Goal: Task Accomplishment & Management: Manage account settings

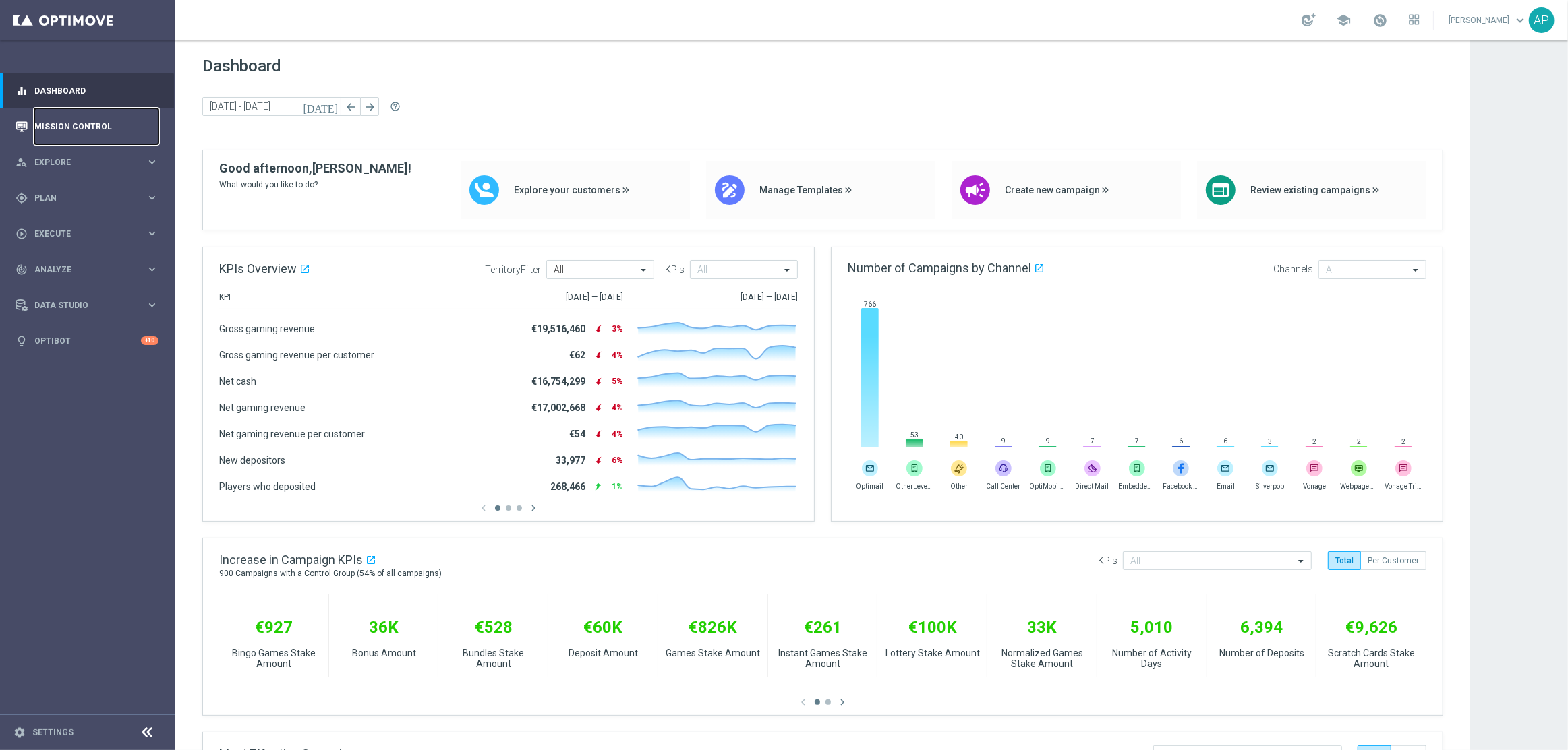
click at [118, 117] on link "Mission Control" at bounding box center [96, 126] width 124 height 36
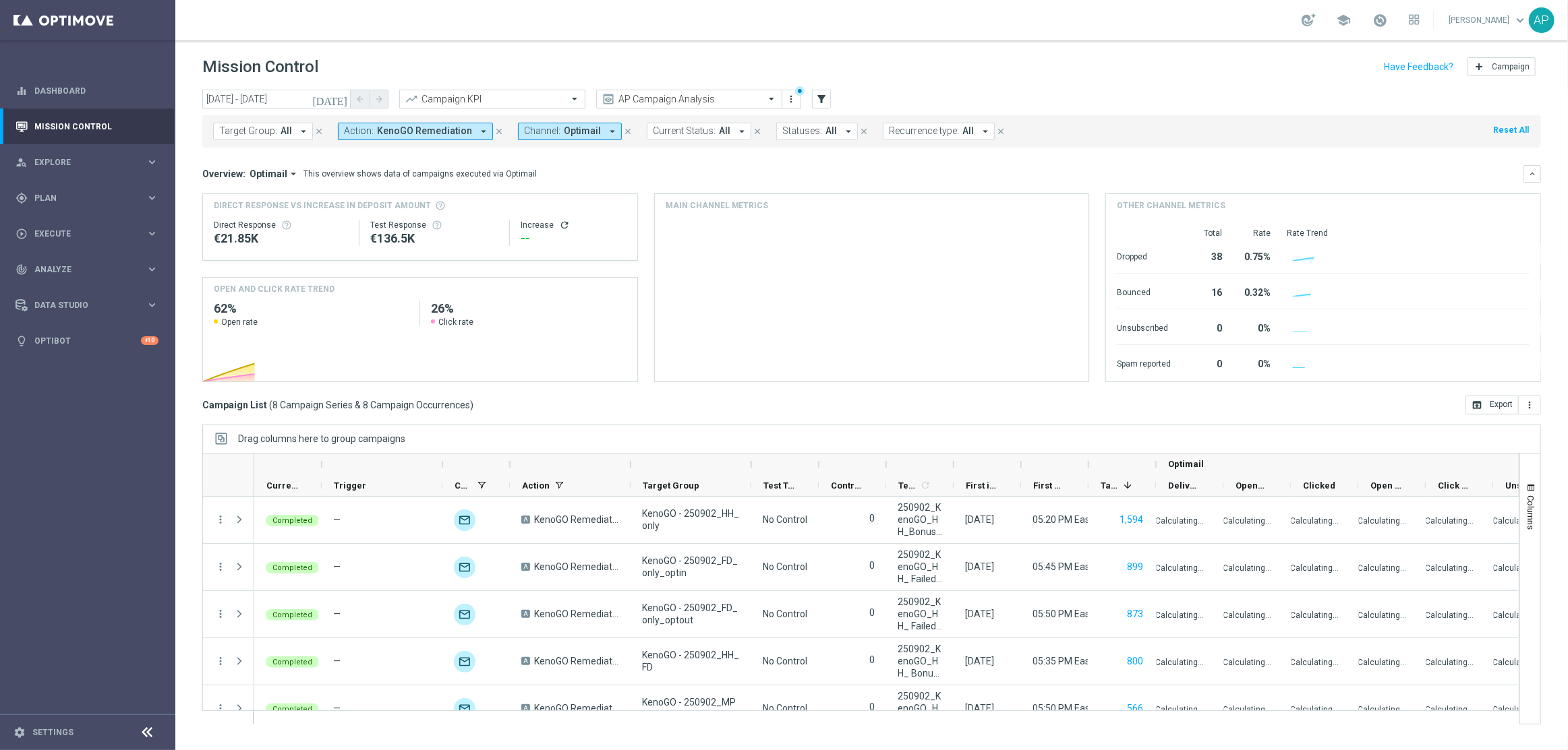
click at [537, 135] on span "Channel:" at bounding box center [541, 131] width 36 height 11
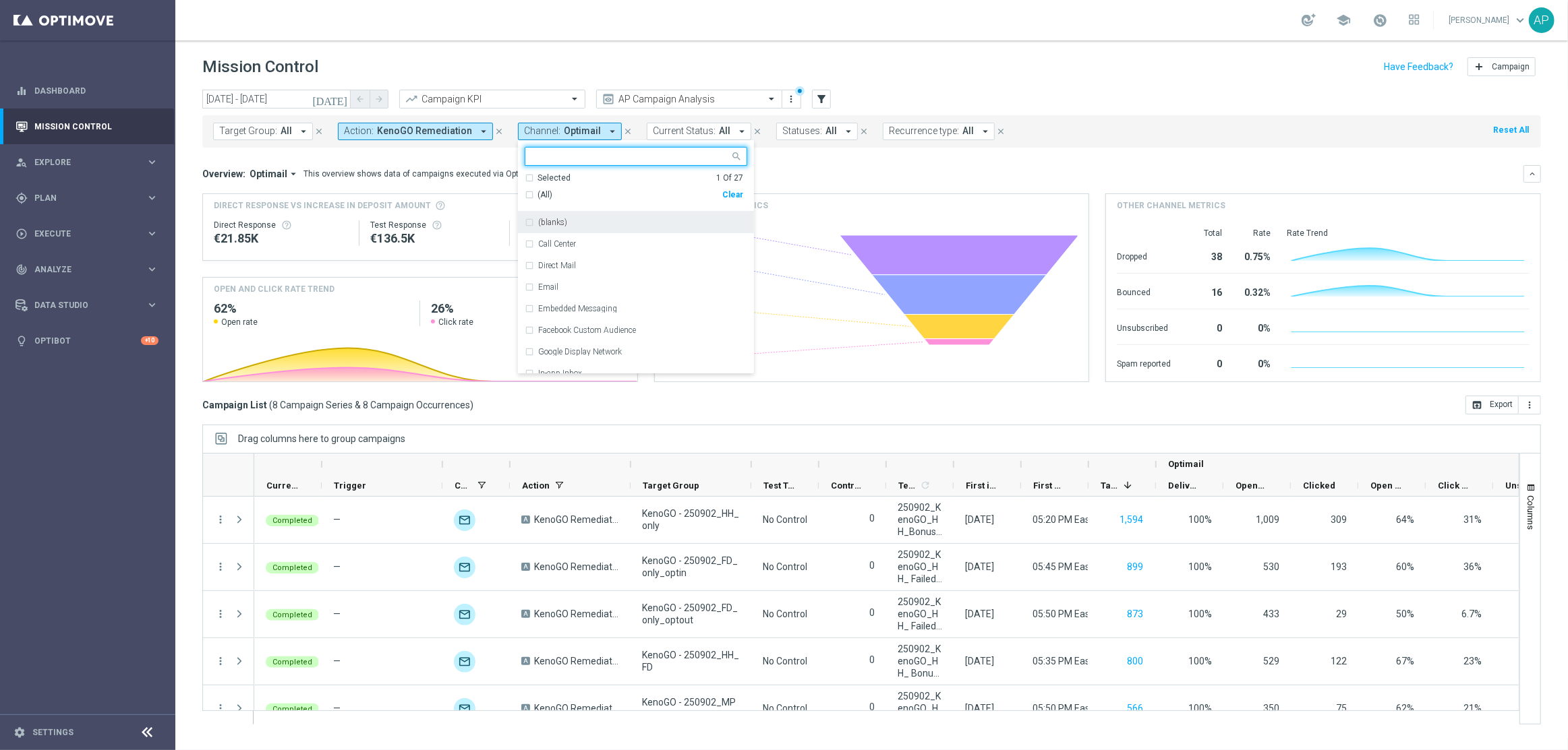
click at [0, 0] on div "Clear" at bounding box center [0, 0] width 0 height 0
click at [947, 80] on header "Mission Control add Campaign" at bounding box center [871, 65] width 1392 height 49
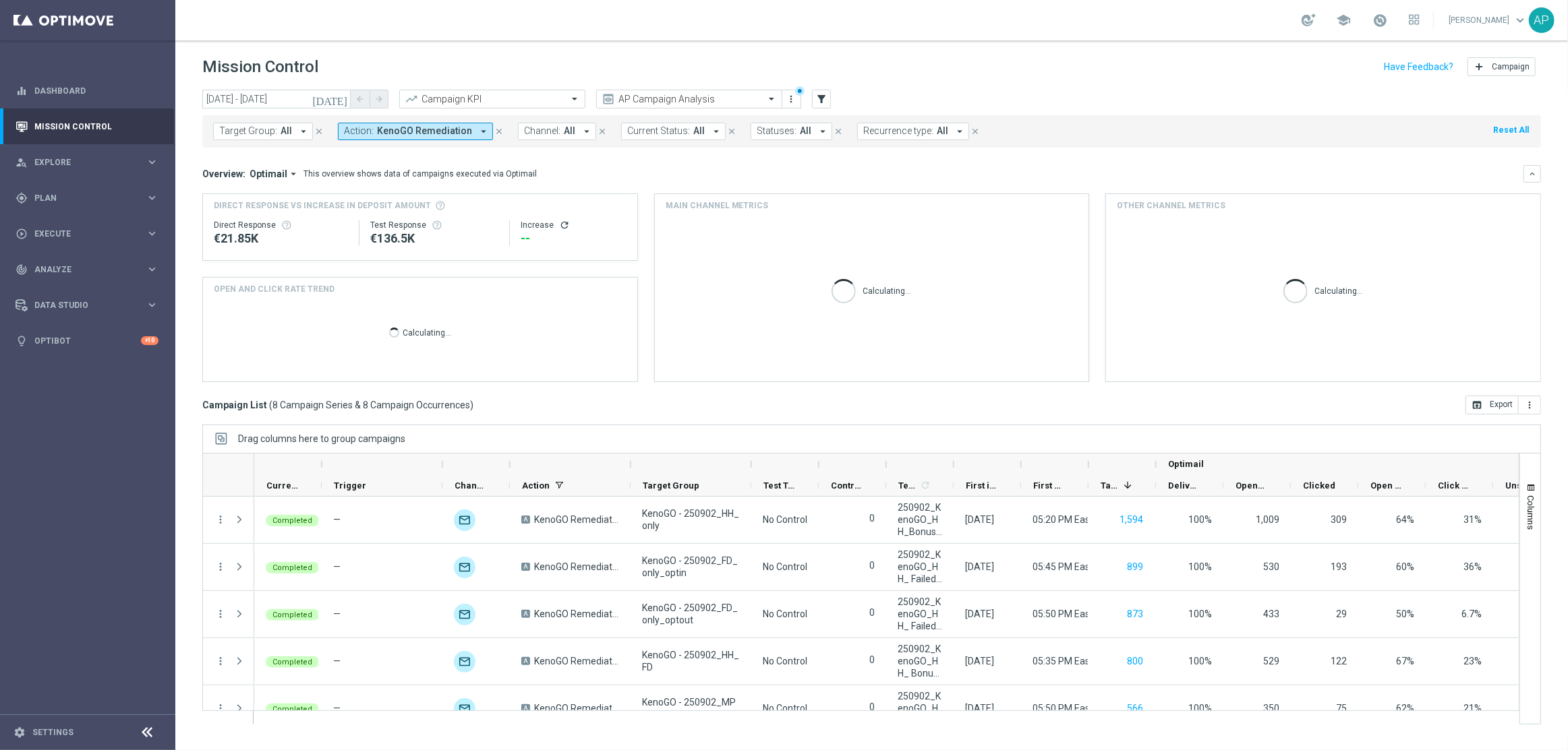
click at [369, 128] on span "Action:" at bounding box center [359, 131] width 30 height 11
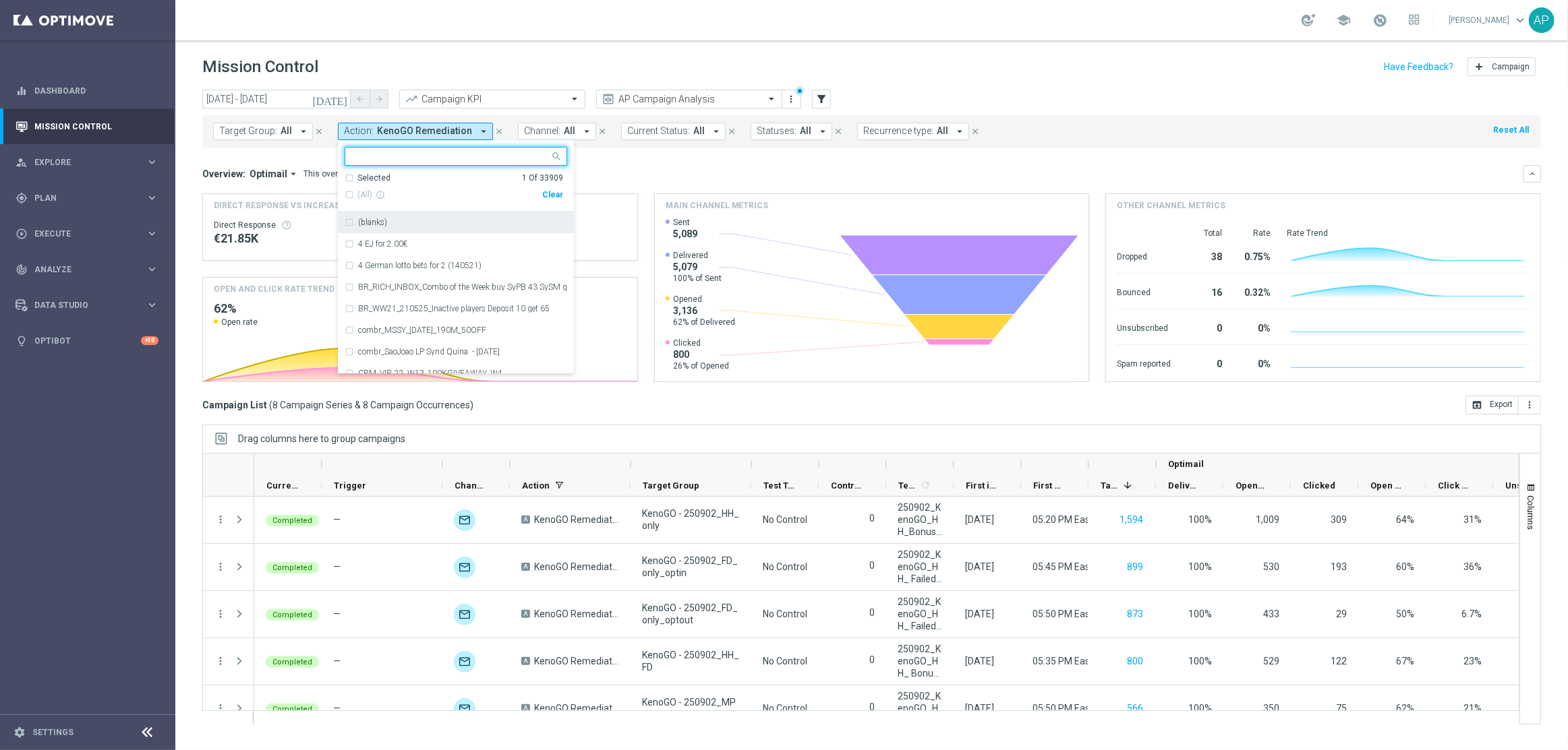
click at [0, 0] on div "Clear" at bounding box center [0, 0] width 0 height 0
click at [374, 157] on input "text" at bounding box center [451, 156] width 198 height 11
click at [379, 194] on span "(All Search Results)" at bounding box center [394, 195] width 74 height 11
type input "kenogo"
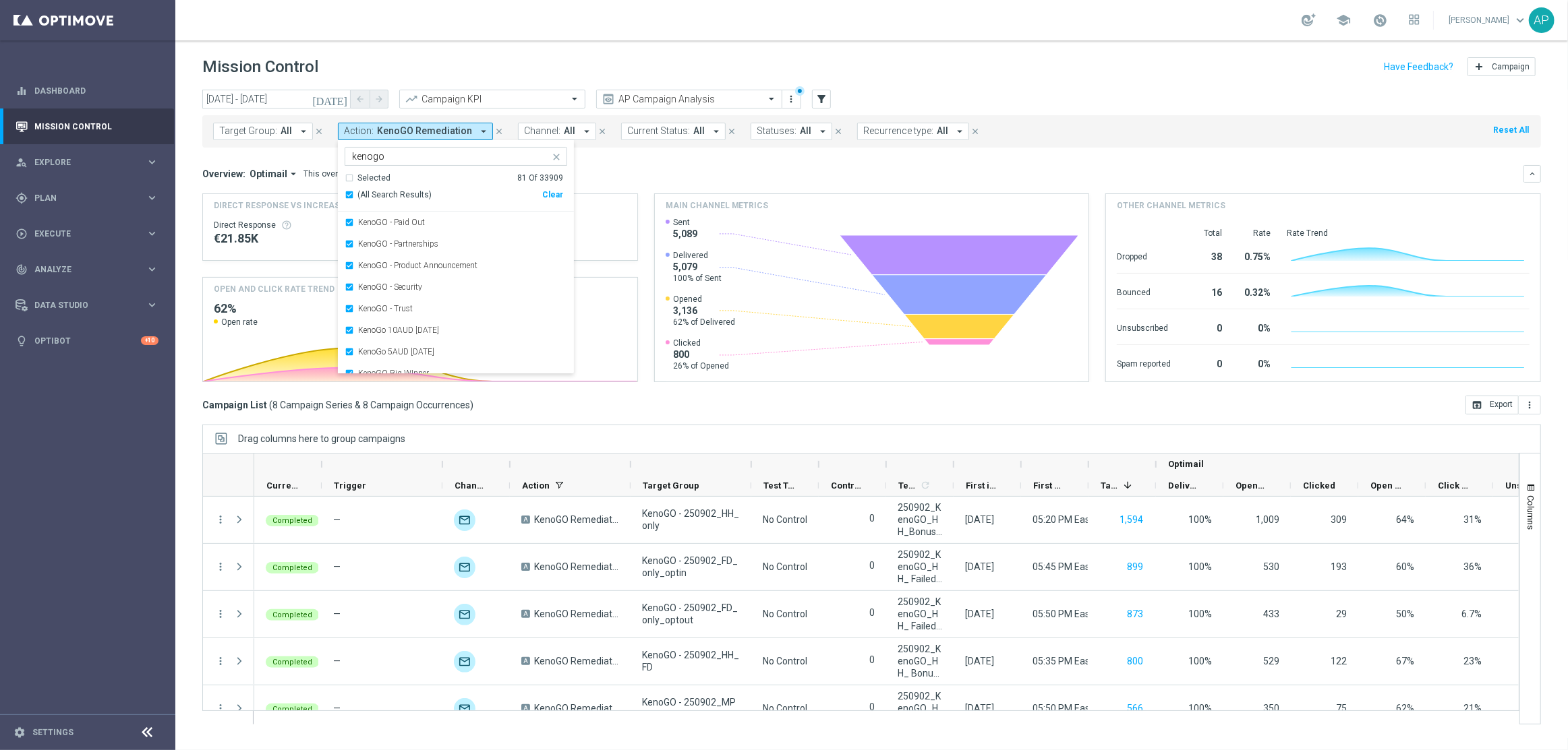
click at [727, 184] on div "Overview: Optimail arrow_drop_down This overview shows data of campaigns execut…" at bounding box center [871, 274] width 1339 height 217
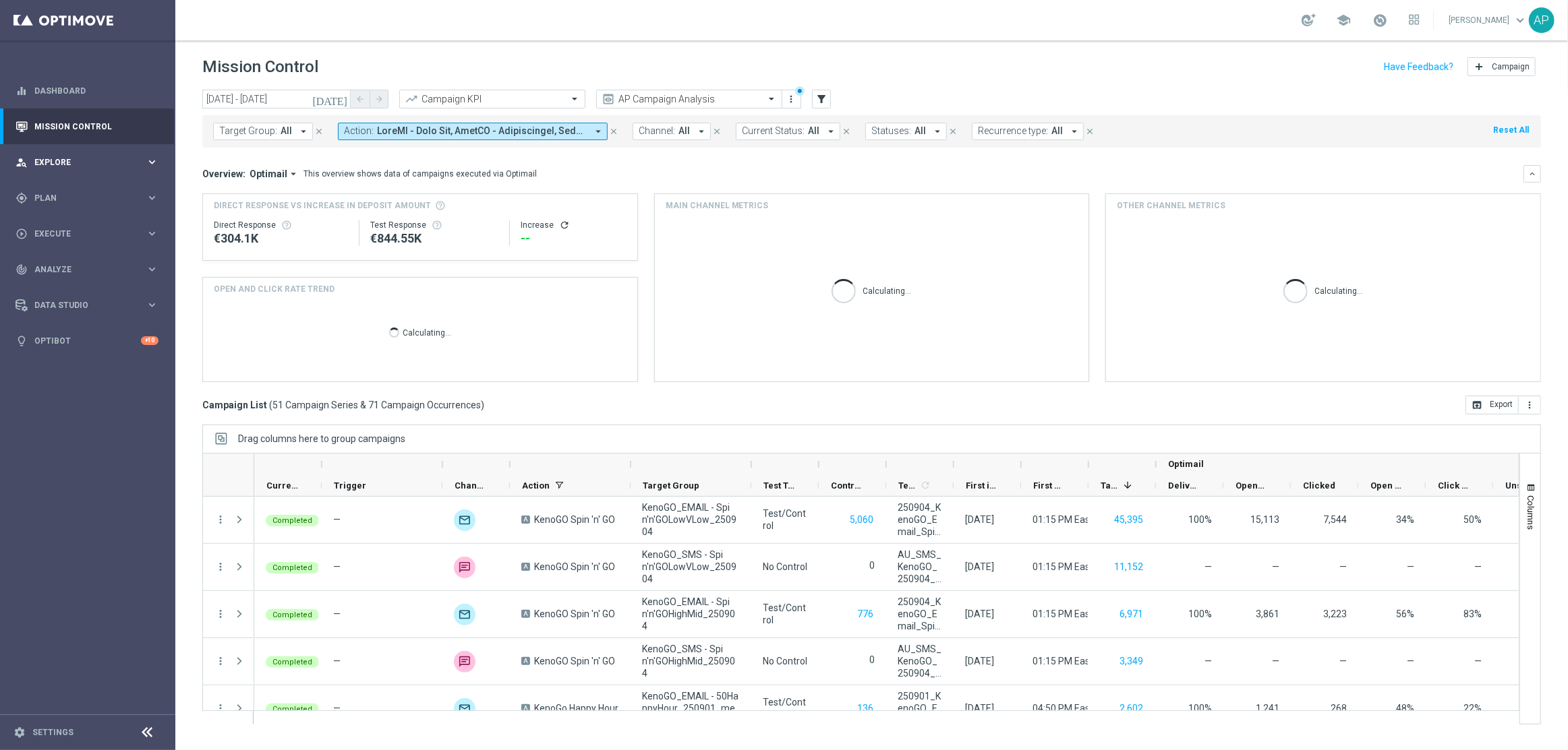
click at [93, 167] on div "person_search Explore keyboard_arrow_right" at bounding box center [87, 162] width 174 height 36
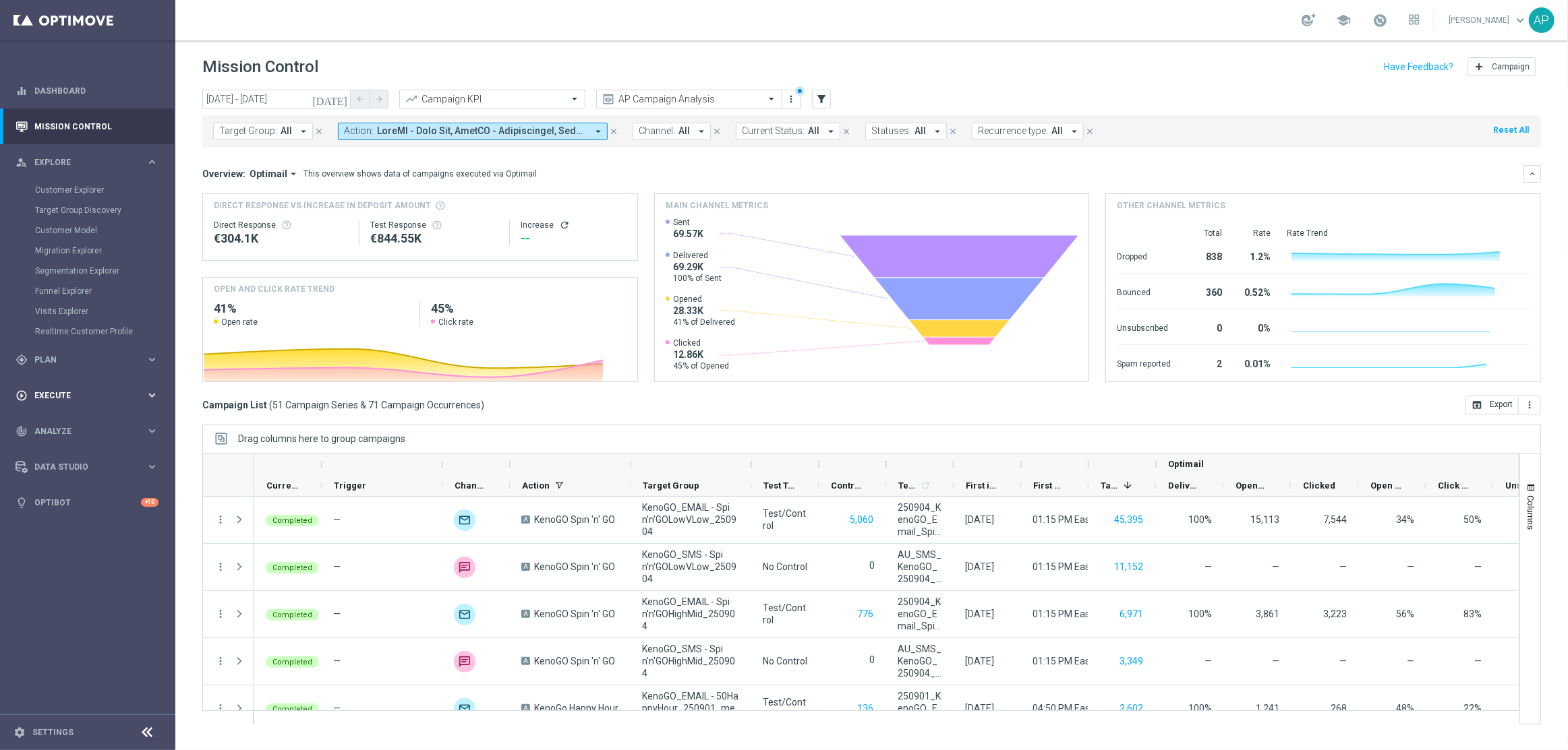
click at [75, 404] on div "play_circle_outline Execute keyboard_arrow_right" at bounding box center [87, 395] width 174 height 36
click at [79, 201] on span "Plan" at bounding box center [90, 198] width 111 height 8
click at [60, 227] on link "Target Groups" at bounding box center [88, 226] width 105 height 11
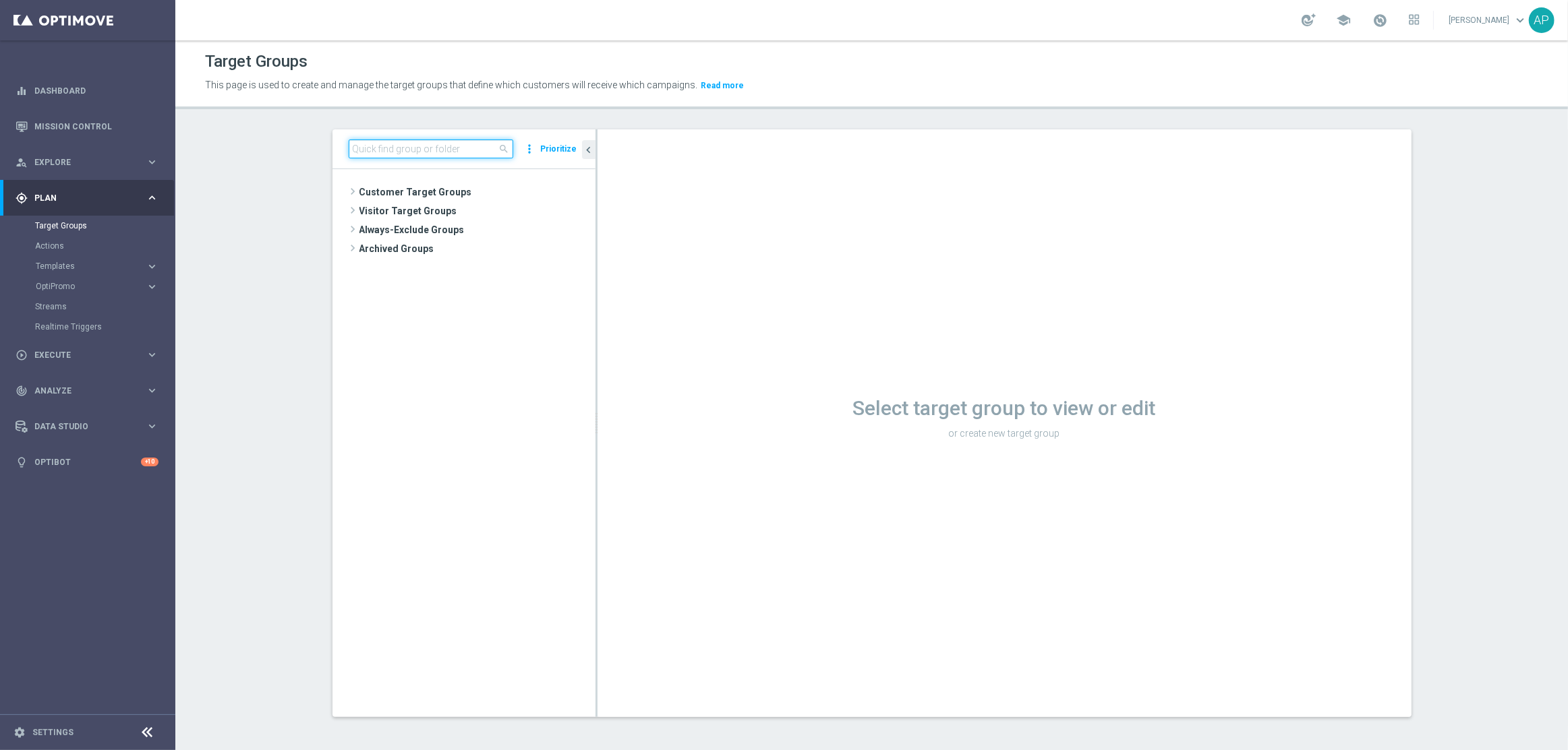
click at [350, 154] on input at bounding box center [431, 149] width 165 height 18
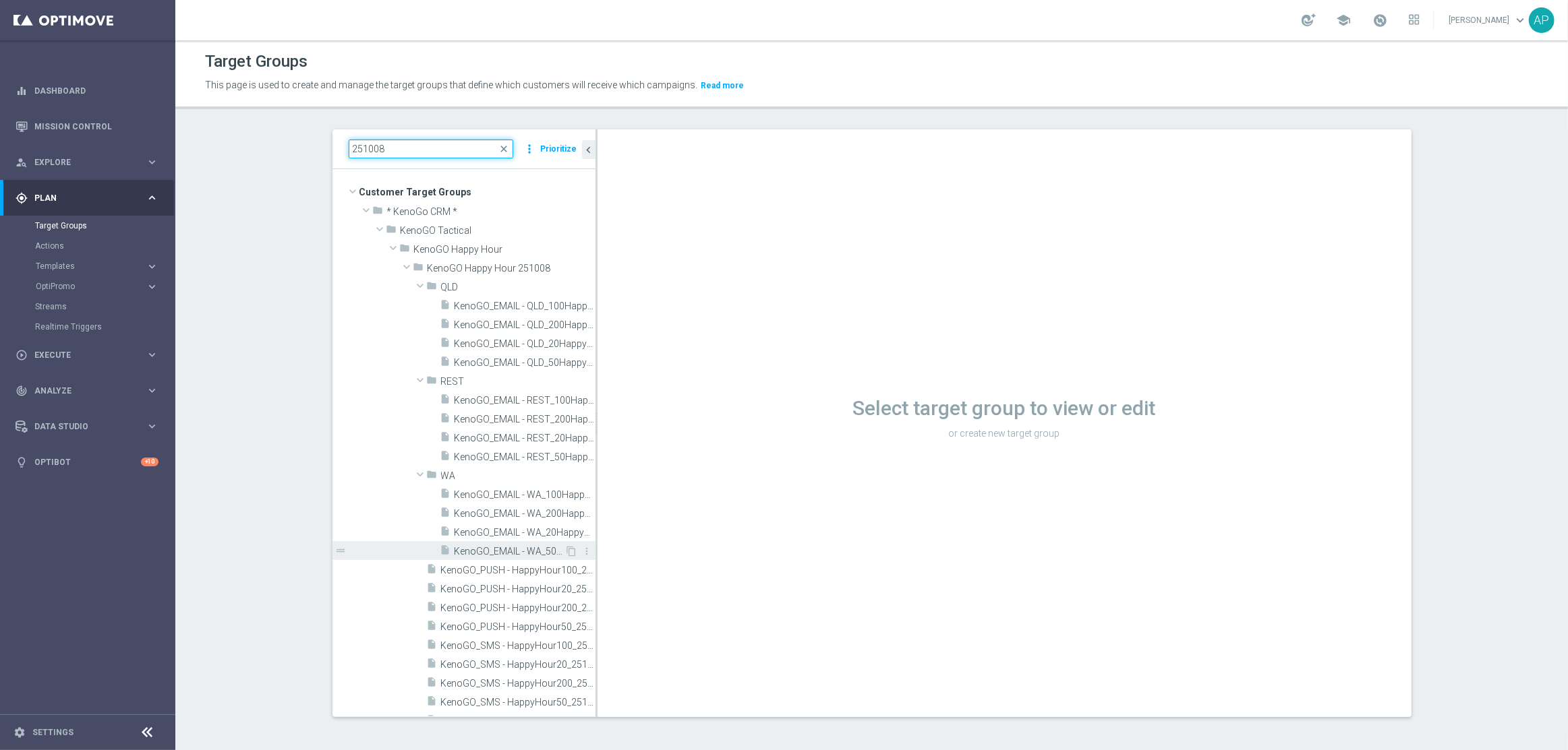
type input "251008"
click at [506, 545] on div "insert_drive_file KenoGO_EMAIL - WA_50HappyHour_251008" at bounding box center [502, 550] width 125 height 18
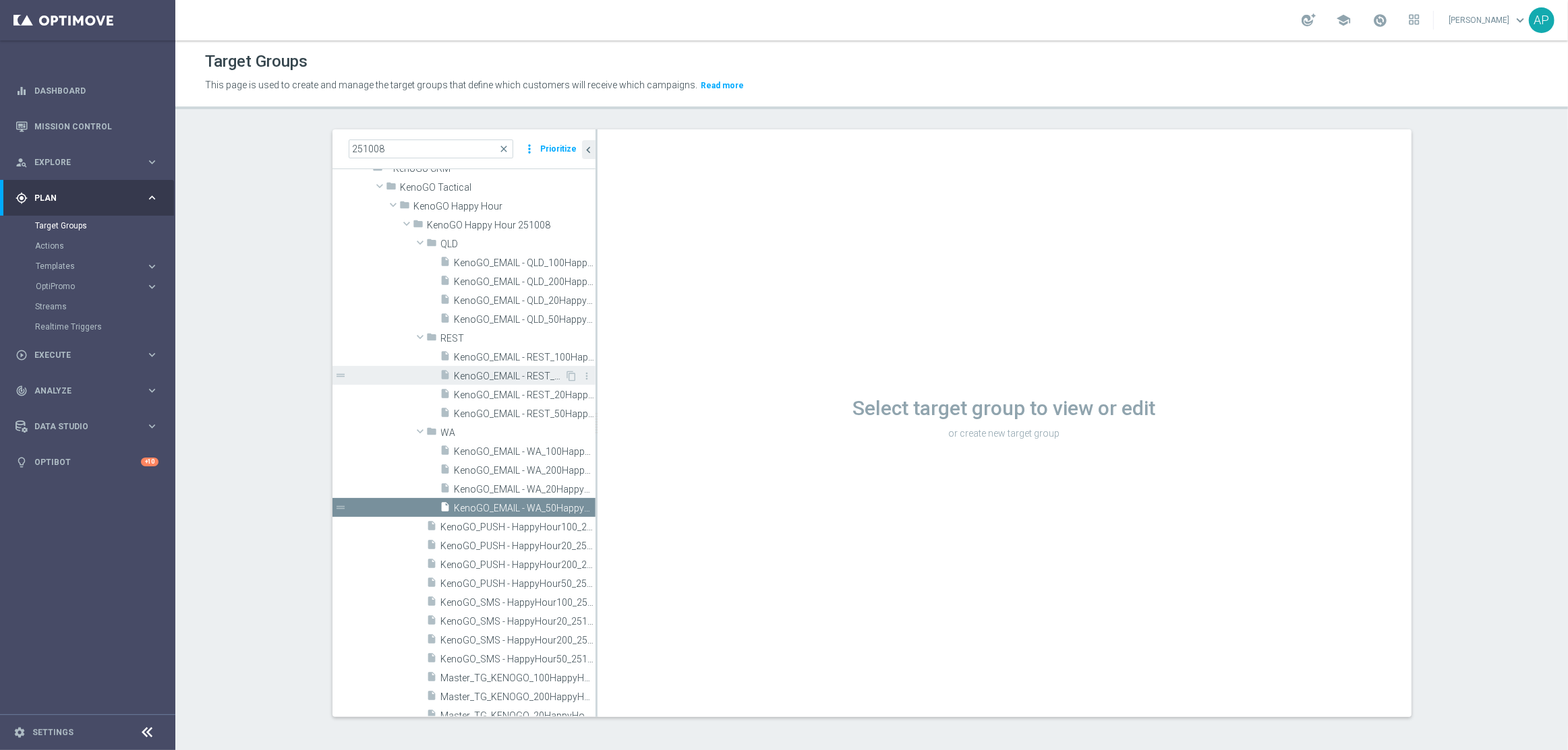
scroll to position [15, 0]
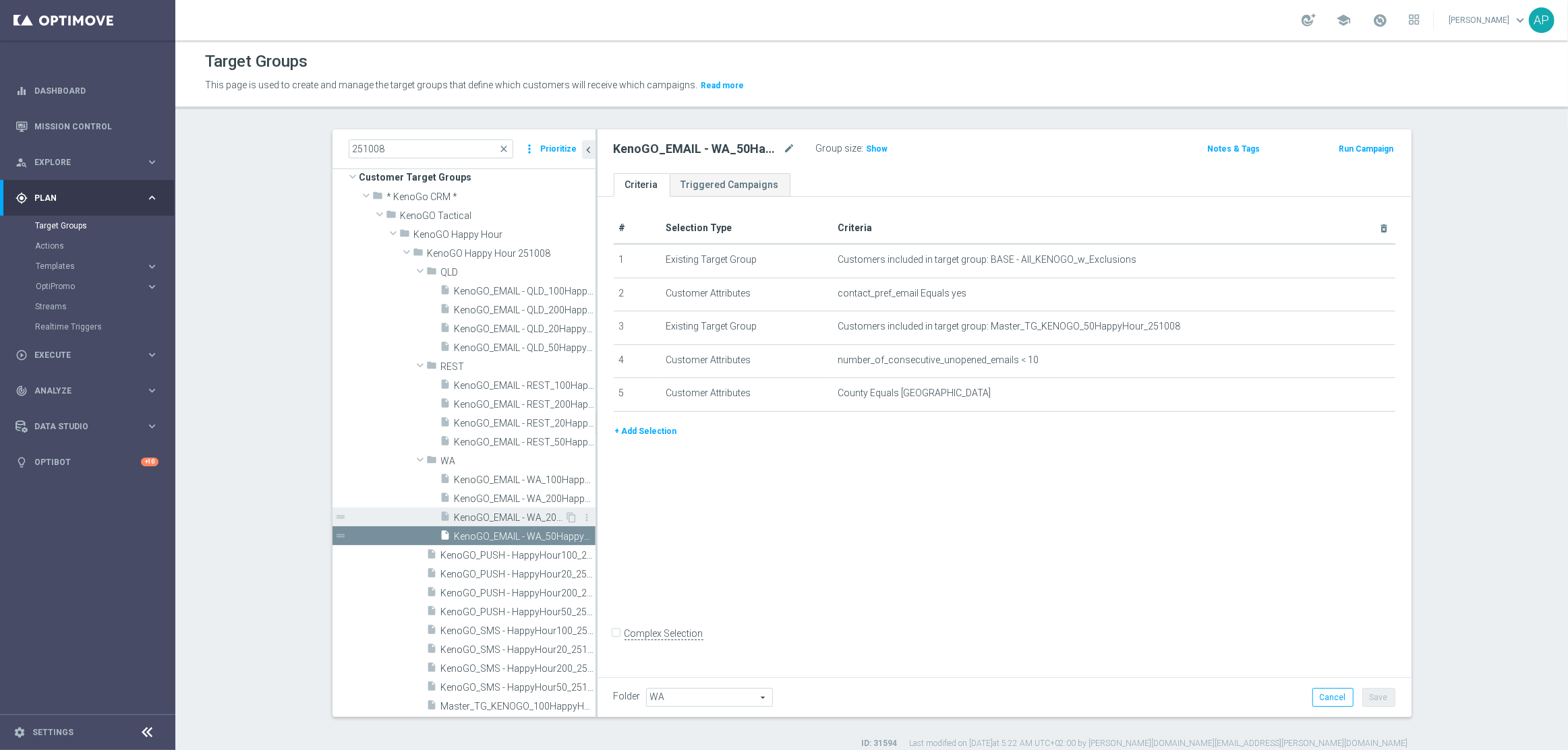
click at [487, 523] on div "insert_drive_file KenoGO_EMAIL - WA_20HappyHour_251008" at bounding box center [502, 517] width 125 height 18
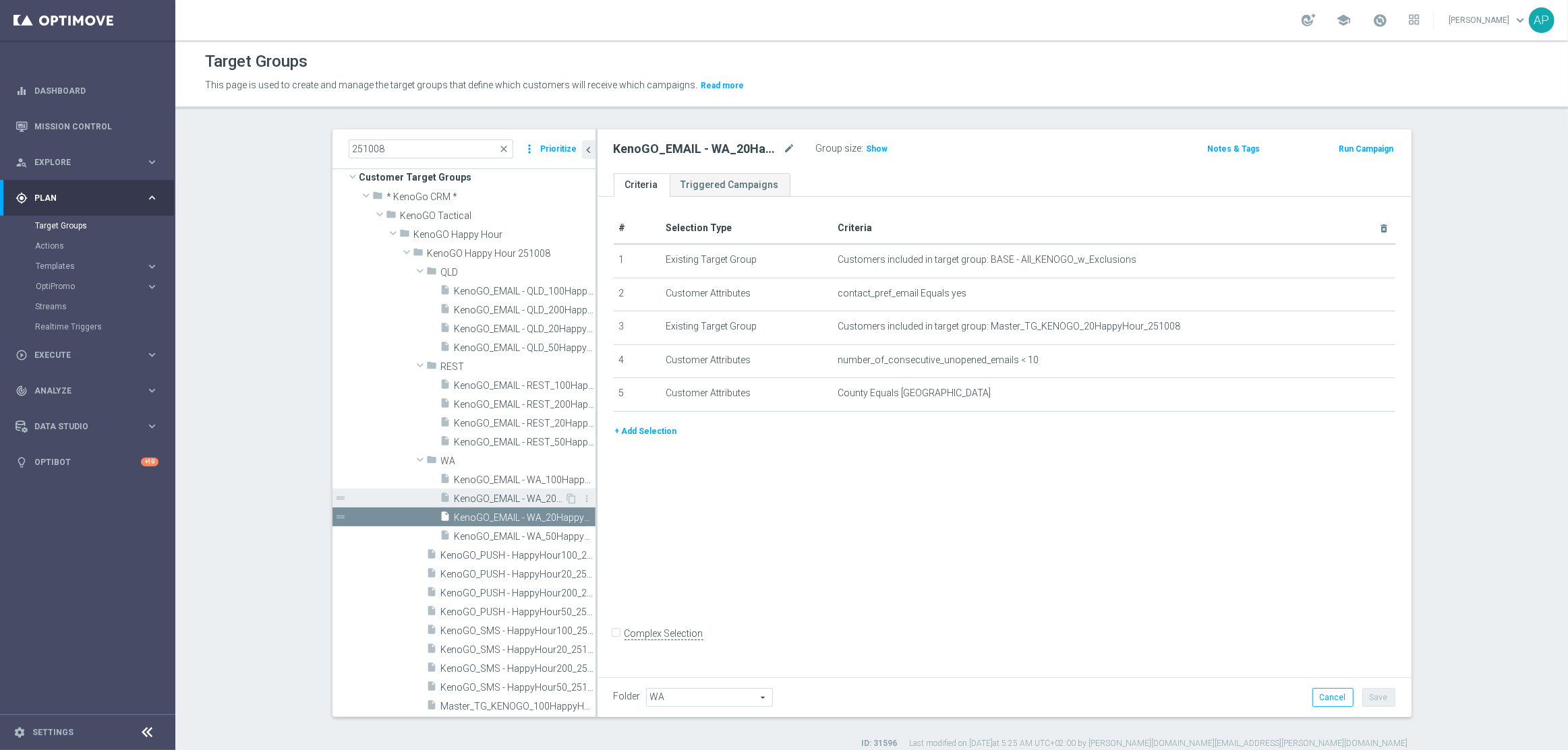
click at [501, 496] on span "KenoGO_EMAIL - WA_200HappyHour_251008" at bounding box center [510, 499] width 111 height 11
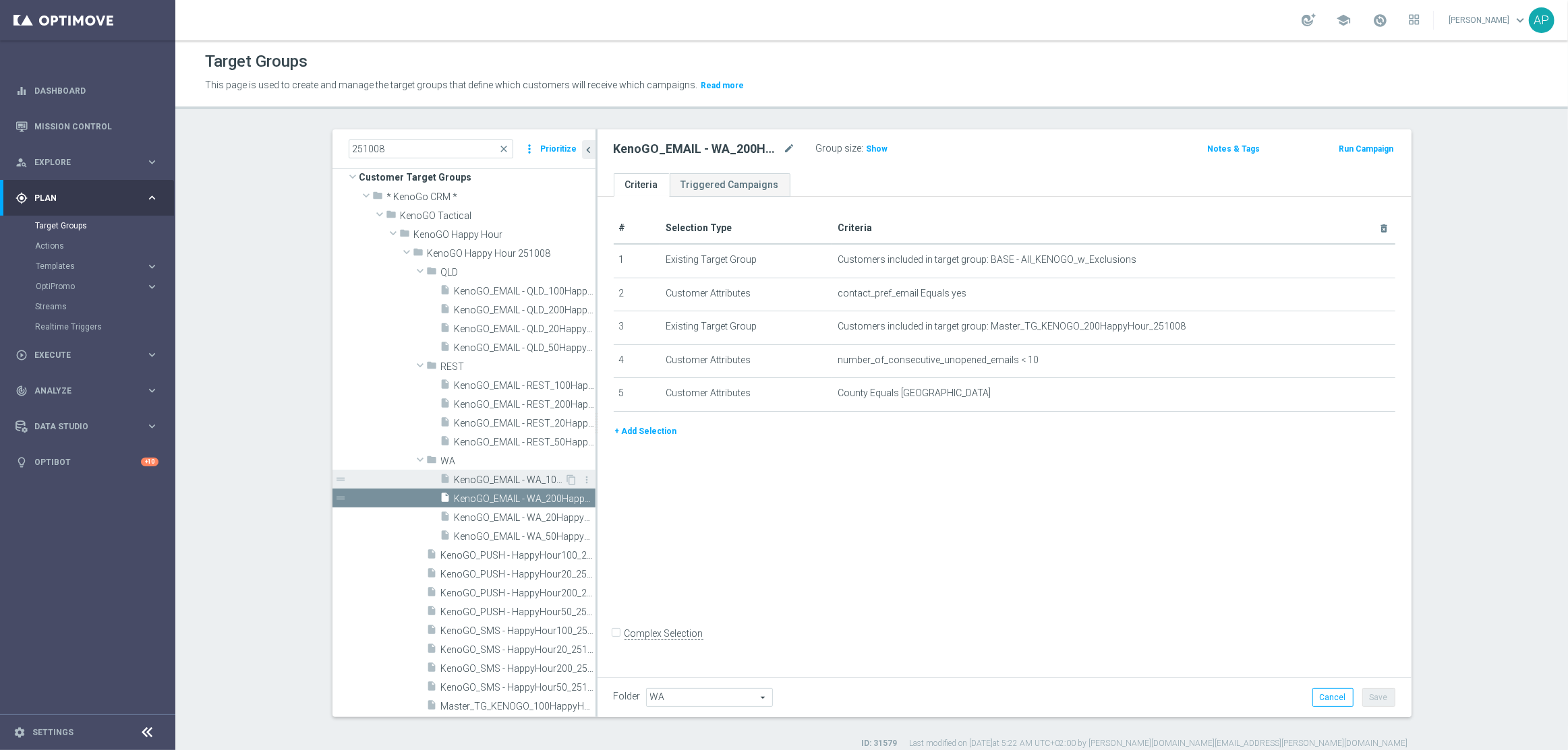
click at [507, 476] on span "KenoGO_EMAIL - WA_100HappyHour_251008" at bounding box center [510, 480] width 111 height 11
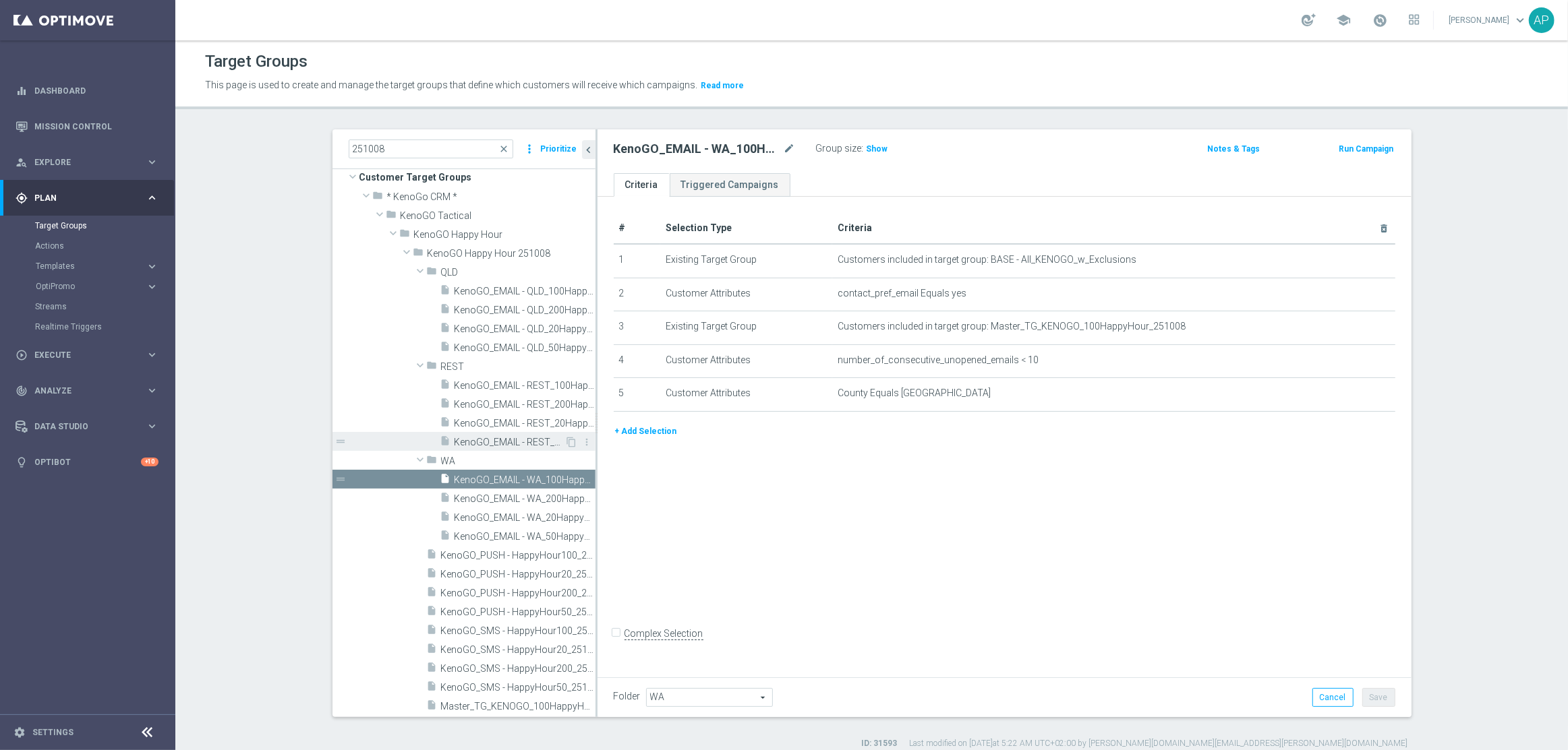
click at [497, 439] on span "KenoGO_EMAIL - REST_50HappyHour_251008" at bounding box center [510, 442] width 111 height 11
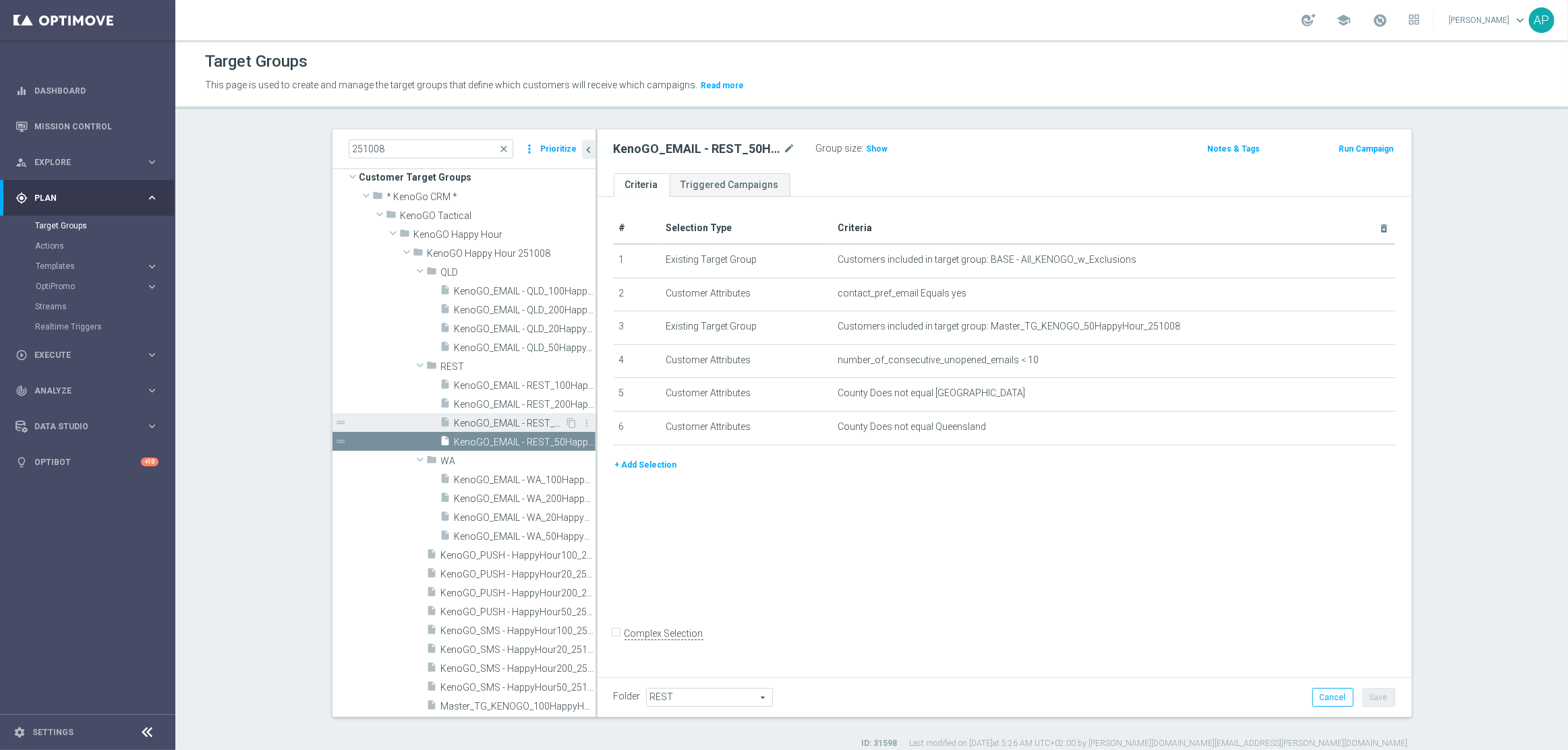
click at [496, 422] on span "KenoGO_EMAIL - REST_20HappyHour_251008" at bounding box center [510, 424] width 111 height 11
click at [519, 401] on span "KenoGO_EMAIL - REST_200HappyHour_251008" at bounding box center [510, 405] width 111 height 11
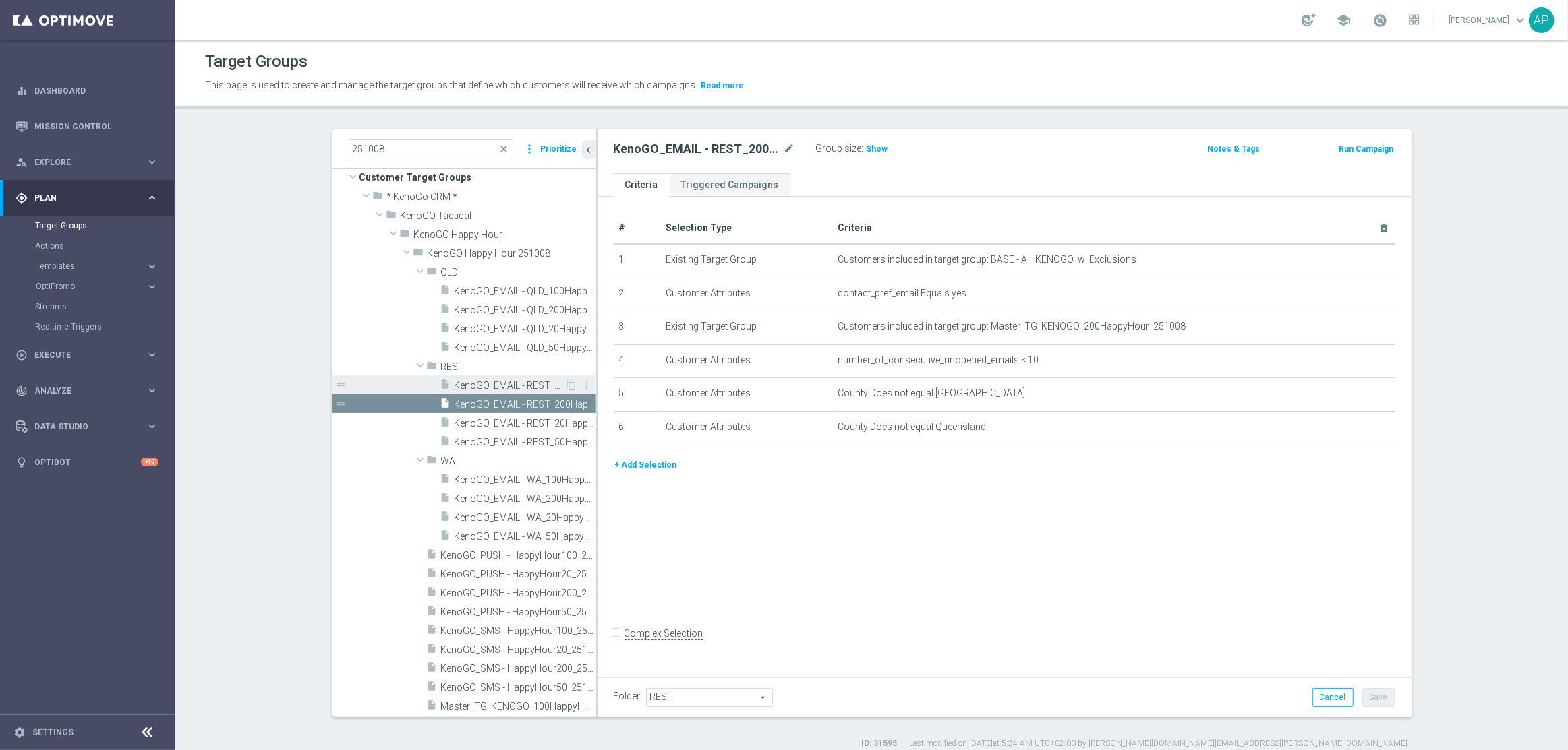
click at [509, 391] on span "KenoGO_EMAIL - REST_100HappyHour_251008" at bounding box center [510, 386] width 111 height 11
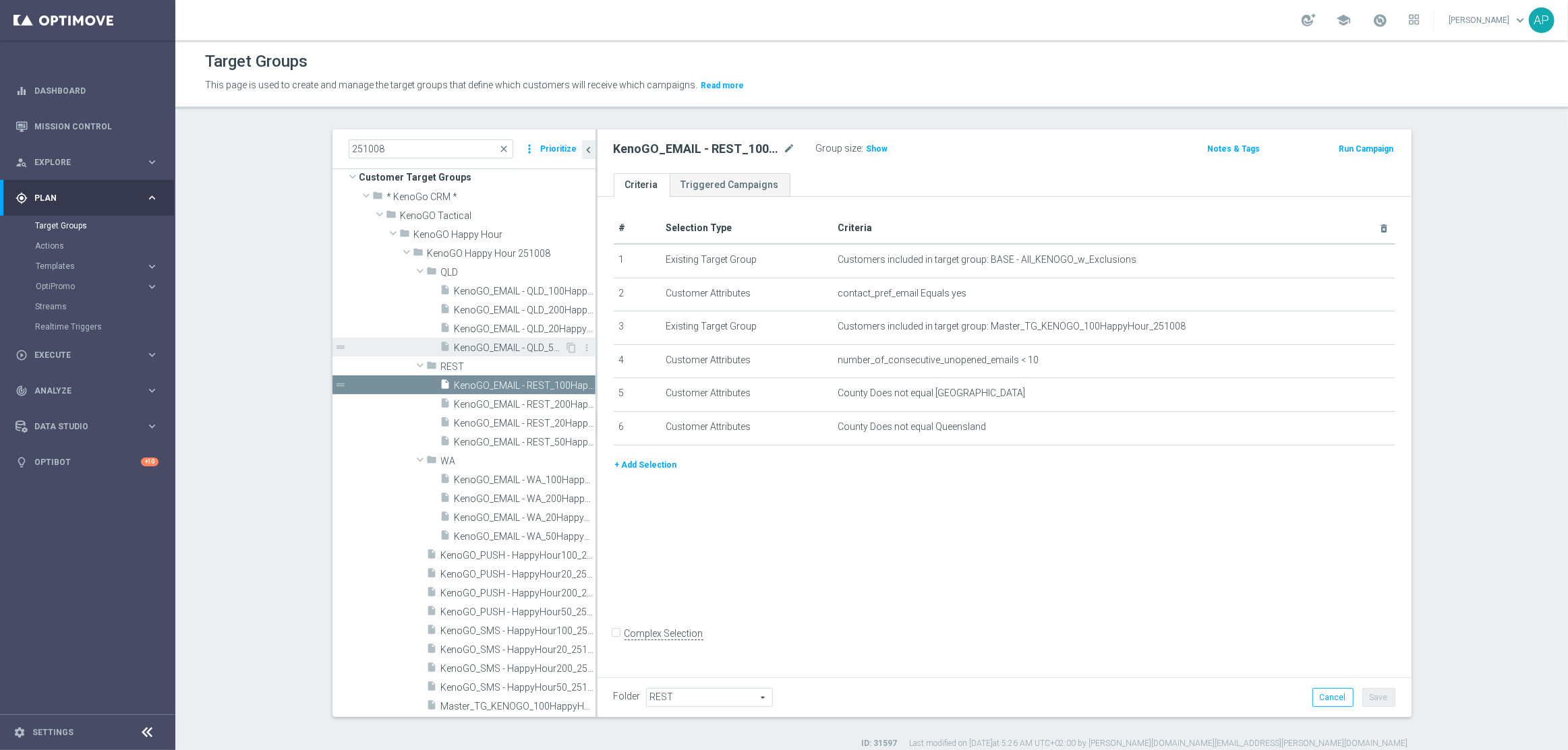
click at [515, 343] on span "KenoGO_EMAIL - QLD_50HappyHour_251008" at bounding box center [510, 348] width 111 height 11
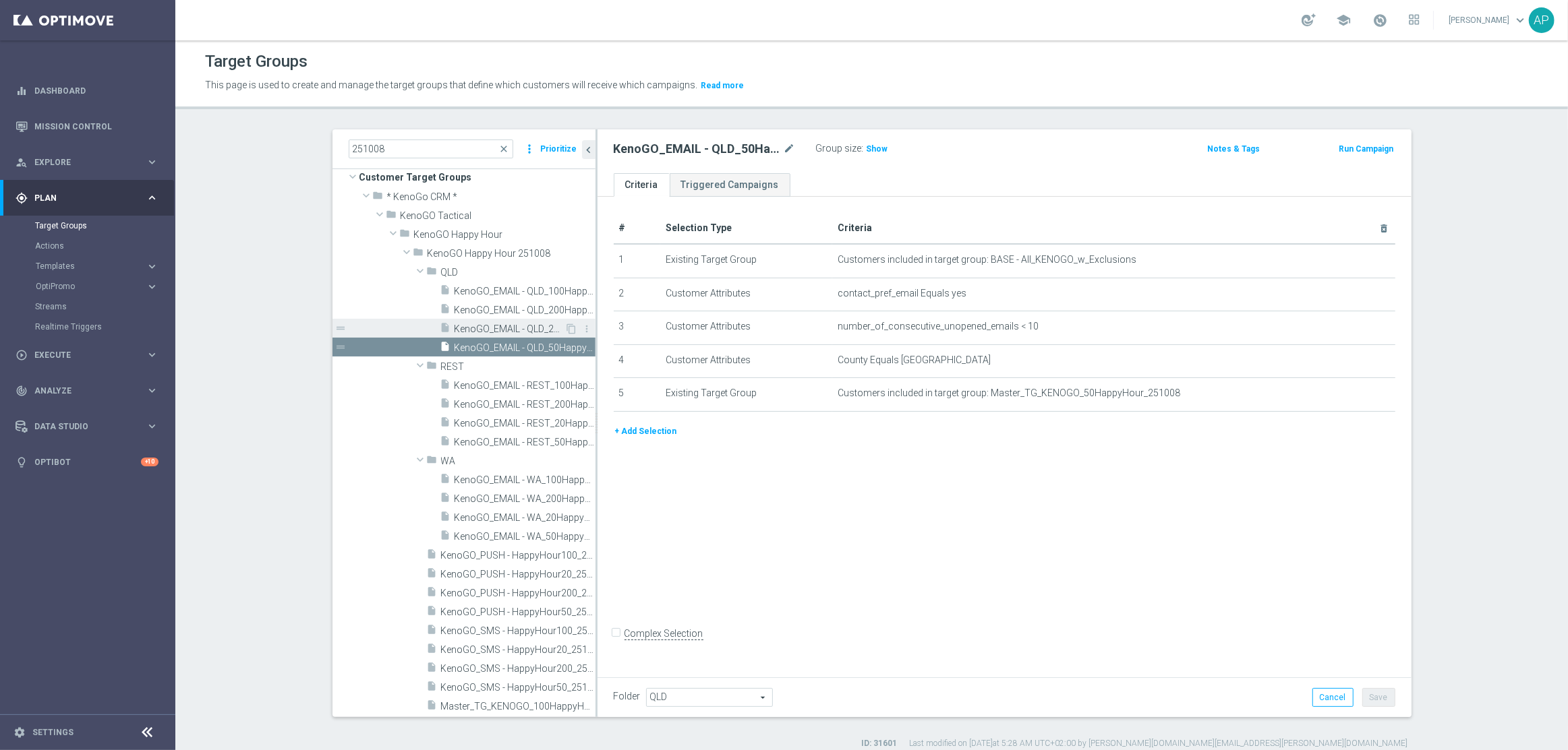
click at [511, 329] on span "KenoGO_EMAIL - QLD_20HappyHour_251008" at bounding box center [510, 329] width 111 height 11
click at [509, 309] on span "KenoGO_EMAIL - QLD_200HappyHour_251008" at bounding box center [510, 310] width 111 height 11
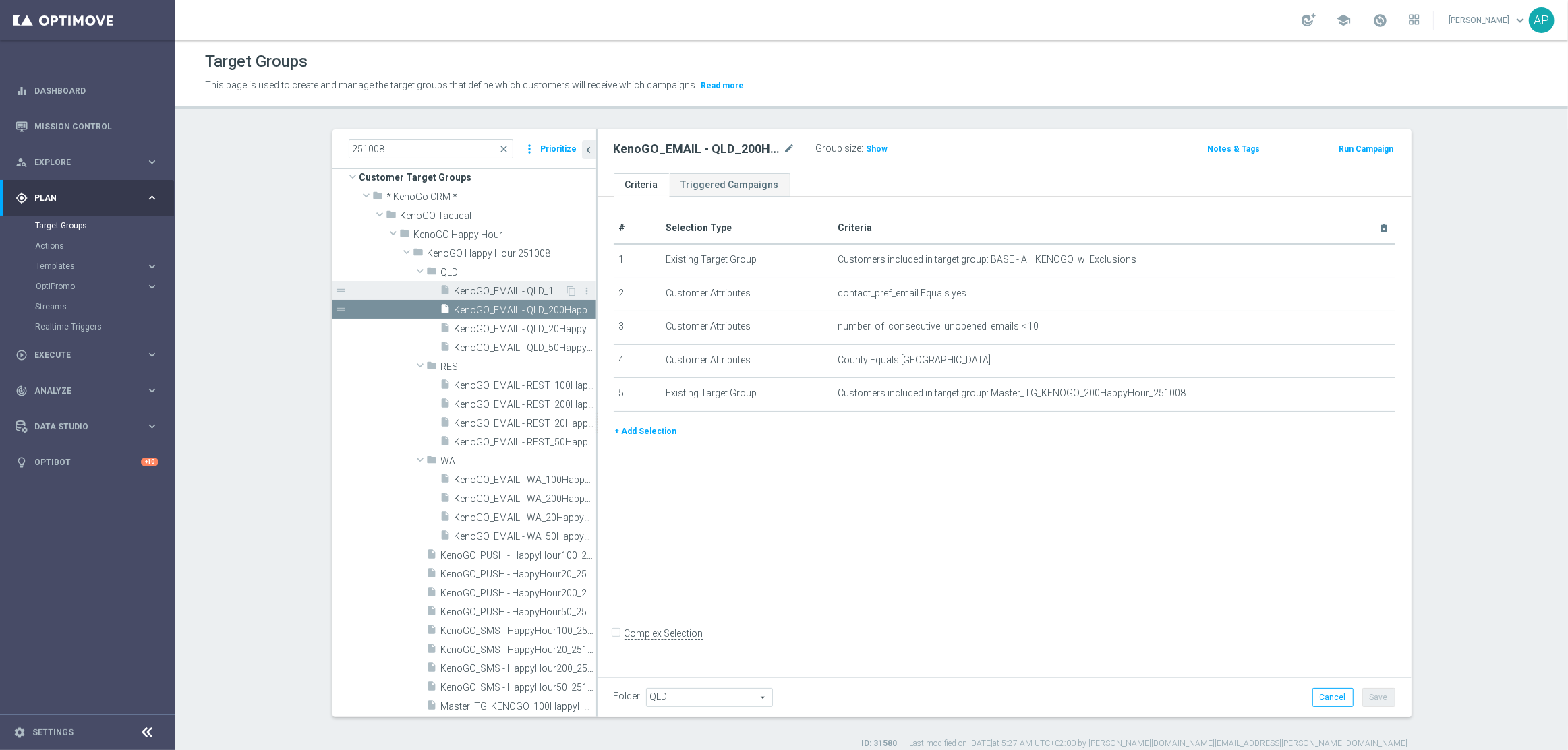
click at [507, 290] on span "KenoGO_EMAIL - QLD_100HappyHour_251008" at bounding box center [510, 291] width 111 height 11
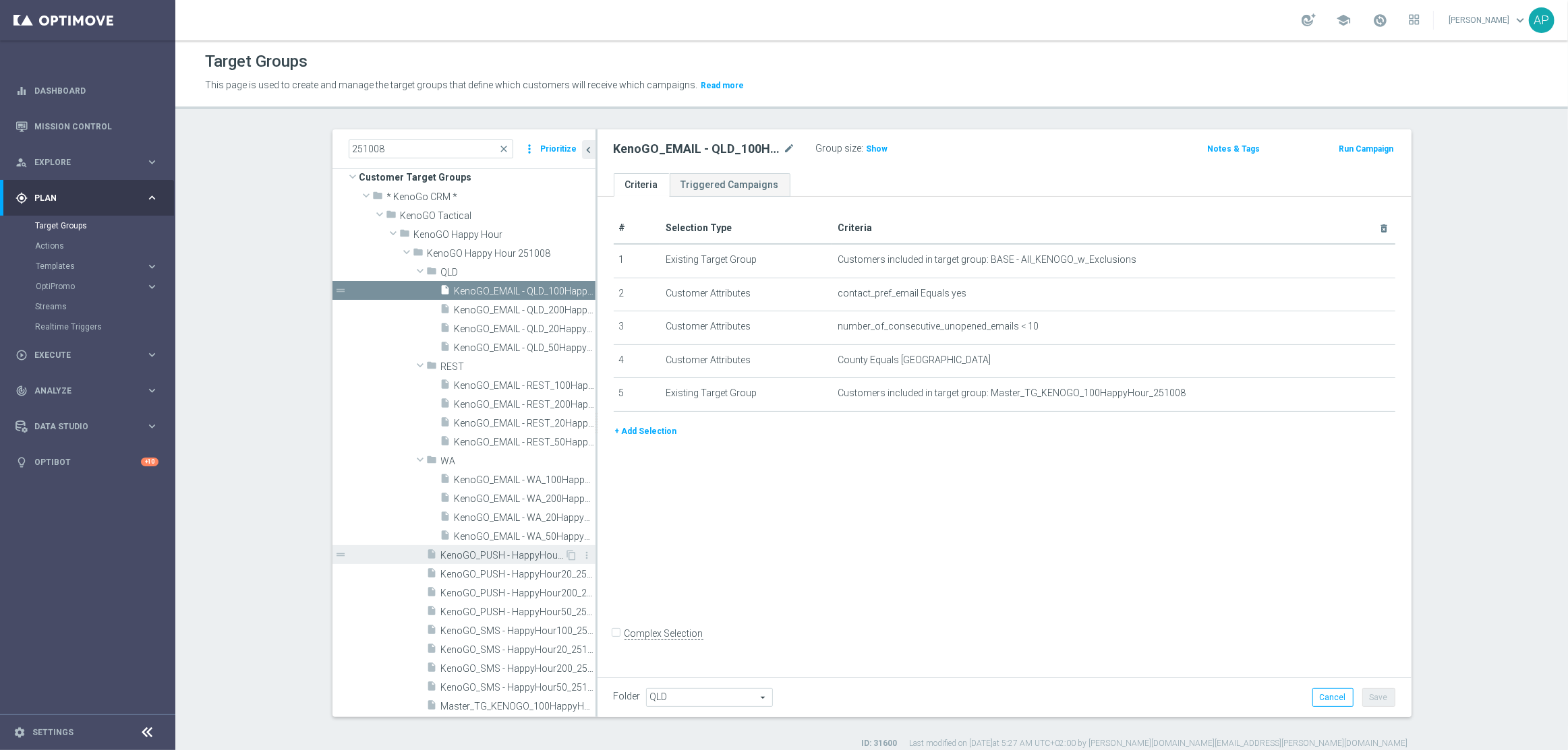
click at [502, 557] on span "KenoGO_PUSH - HappyHour100_251008" at bounding box center [503, 556] width 124 height 11
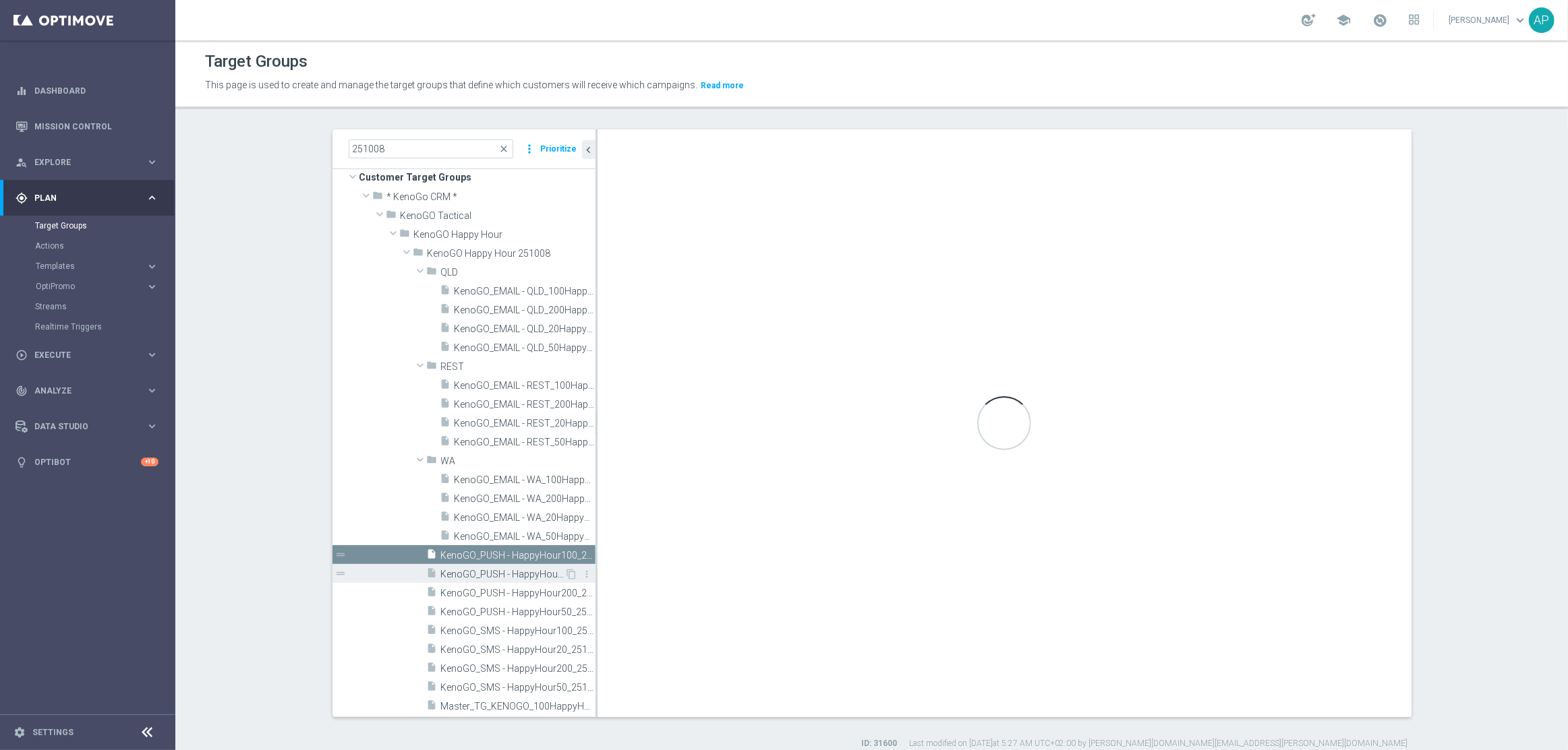
type input "KenoGO Happy Hour 251008"
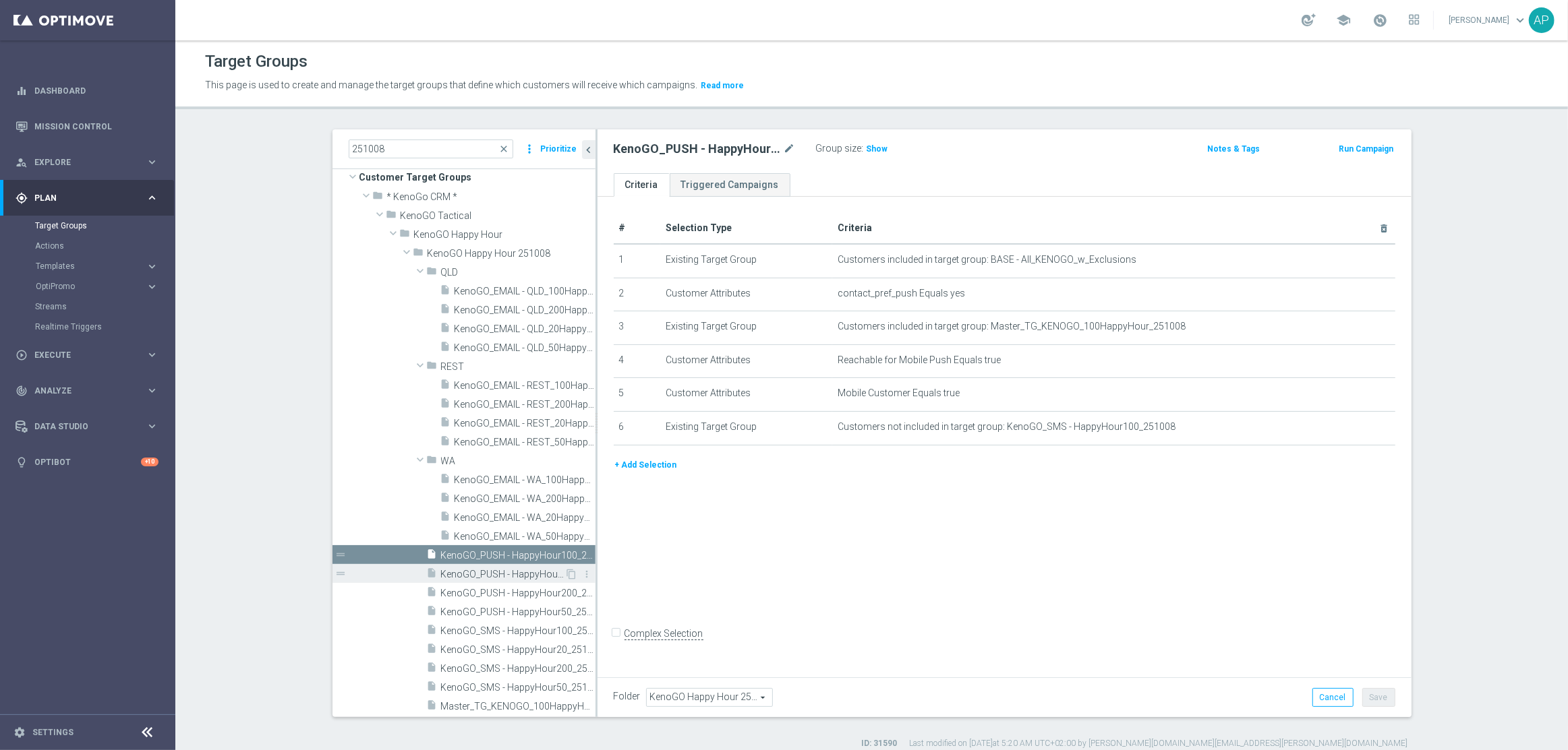
click at [501, 576] on span "KenoGO_PUSH - HappyHour20_251008" at bounding box center [503, 574] width 124 height 11
click at [501, 593] on span "KenoGO_PUSH - HappyHour200_251008" at bounding box center [503, 594] width 124 height 11
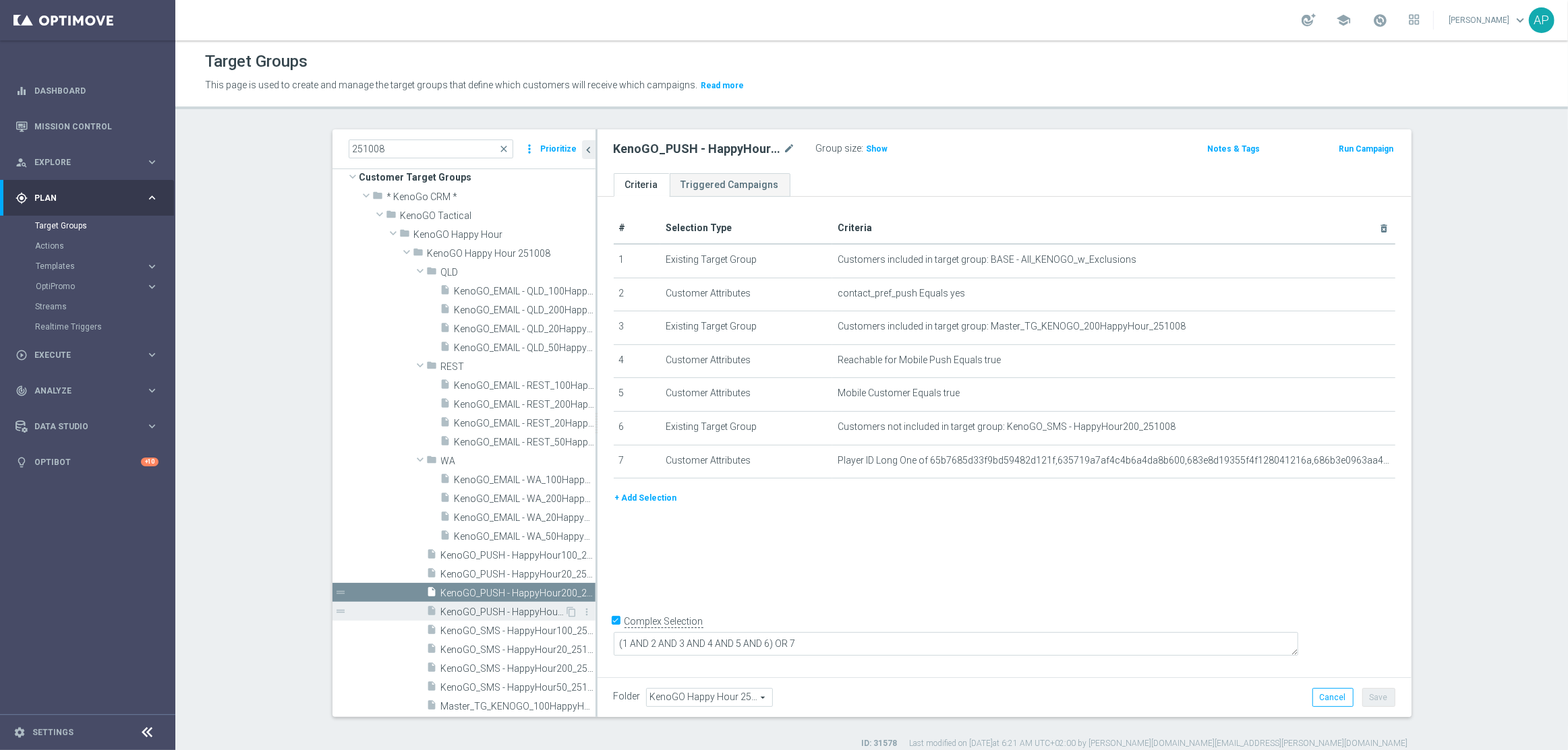
click at [499, 610] on span "KenoGO_PUSH - HappyHour50_251008" at bounding box center [503, 612] width 124 height 11
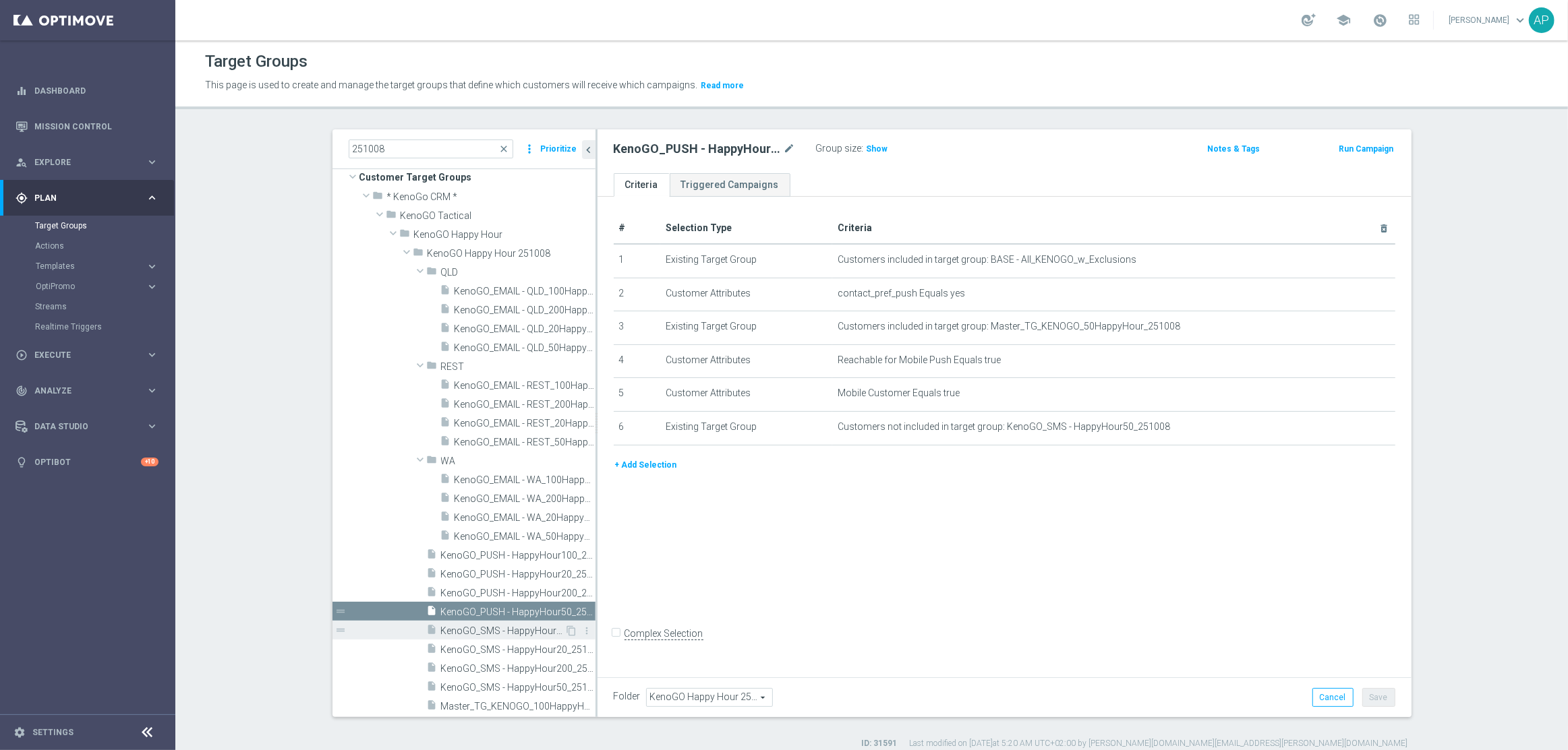
click at [500, 629] on span "KenoGO_SMS - HappyHour100_251008" at bounding box center [503, 631] width 124 height 11
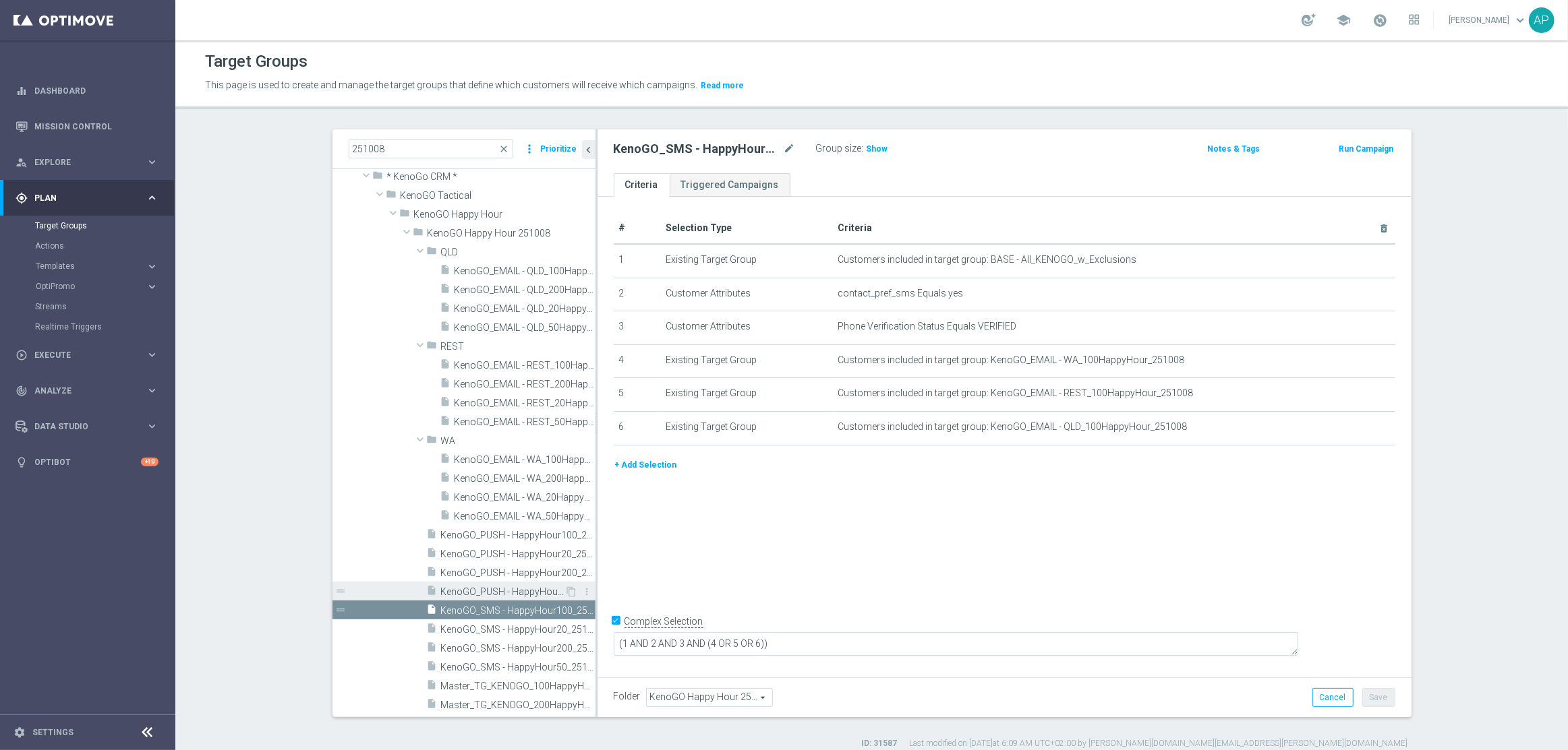
scroll to position [42, 0]
click at [487, 628] on span "KenoGO_SMS - HappyHour20_251008" at bounding box center [503, 623] width 124 height 11
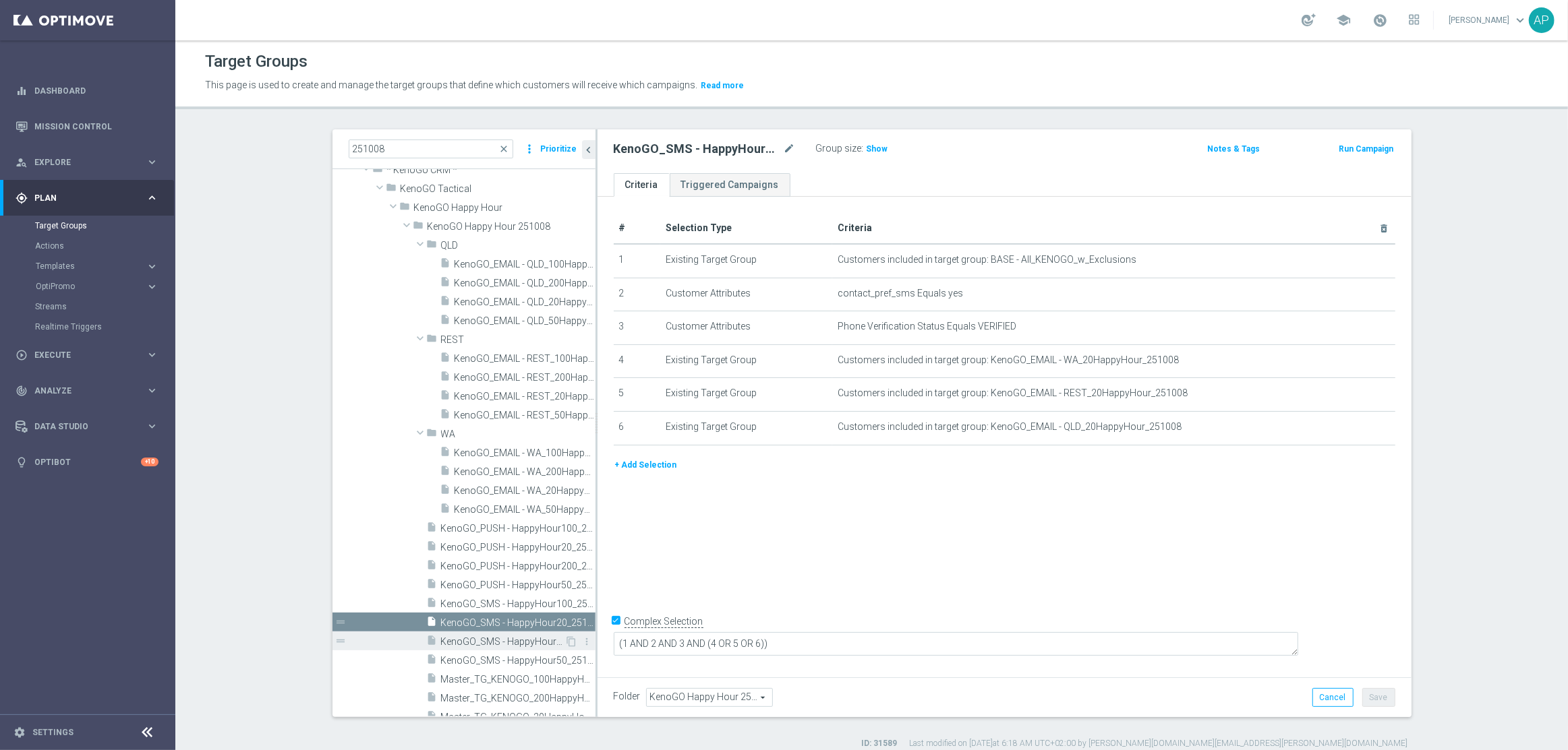
click at [484, 640] on span "KenoGO_SMS - HappyHour200_251008" at bounding box center [503, 642] width 124 height 11
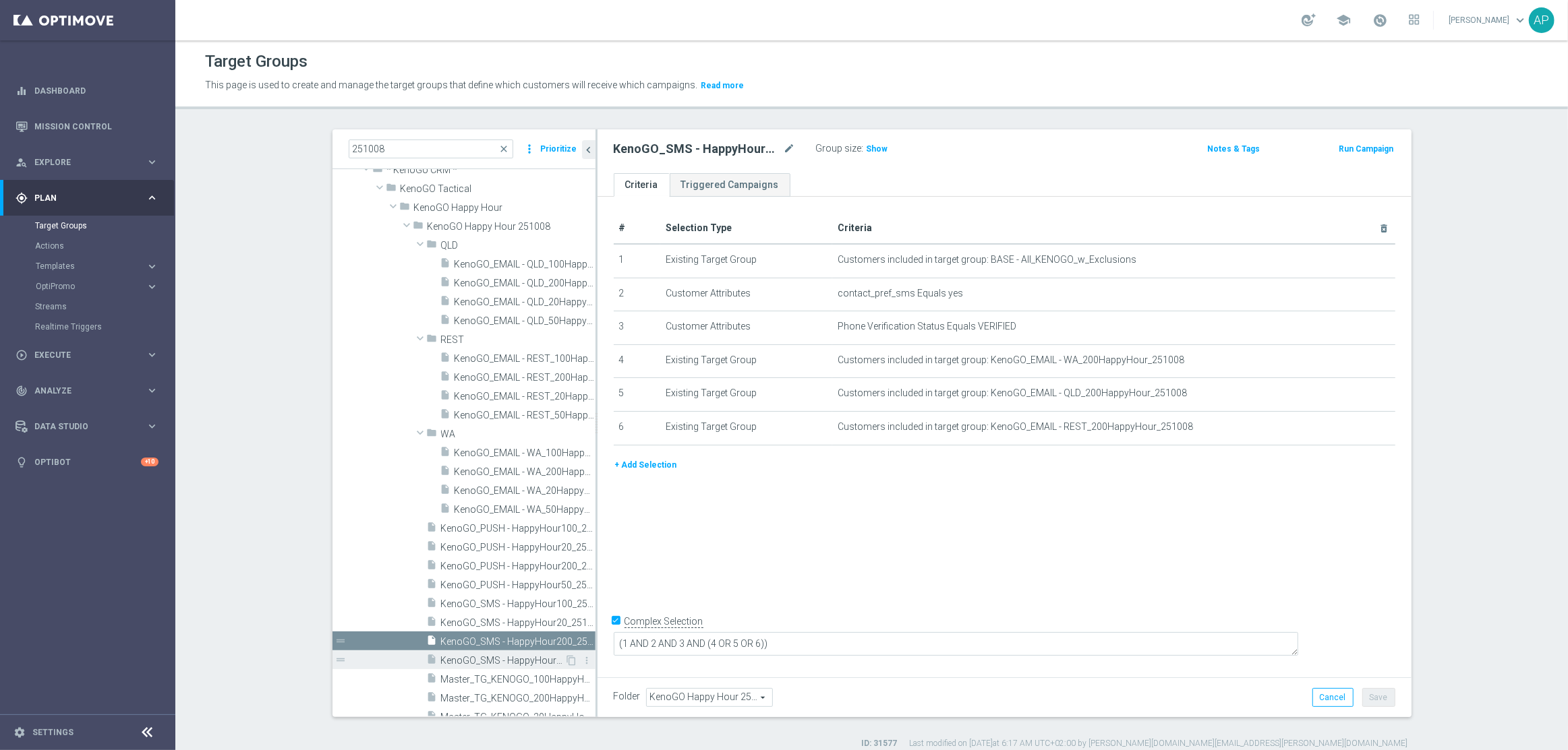
click at [478, 660] on span "KenoGO_SMS - HappyHour50_251008" at bounding box center [503, 660] width 124 height 11
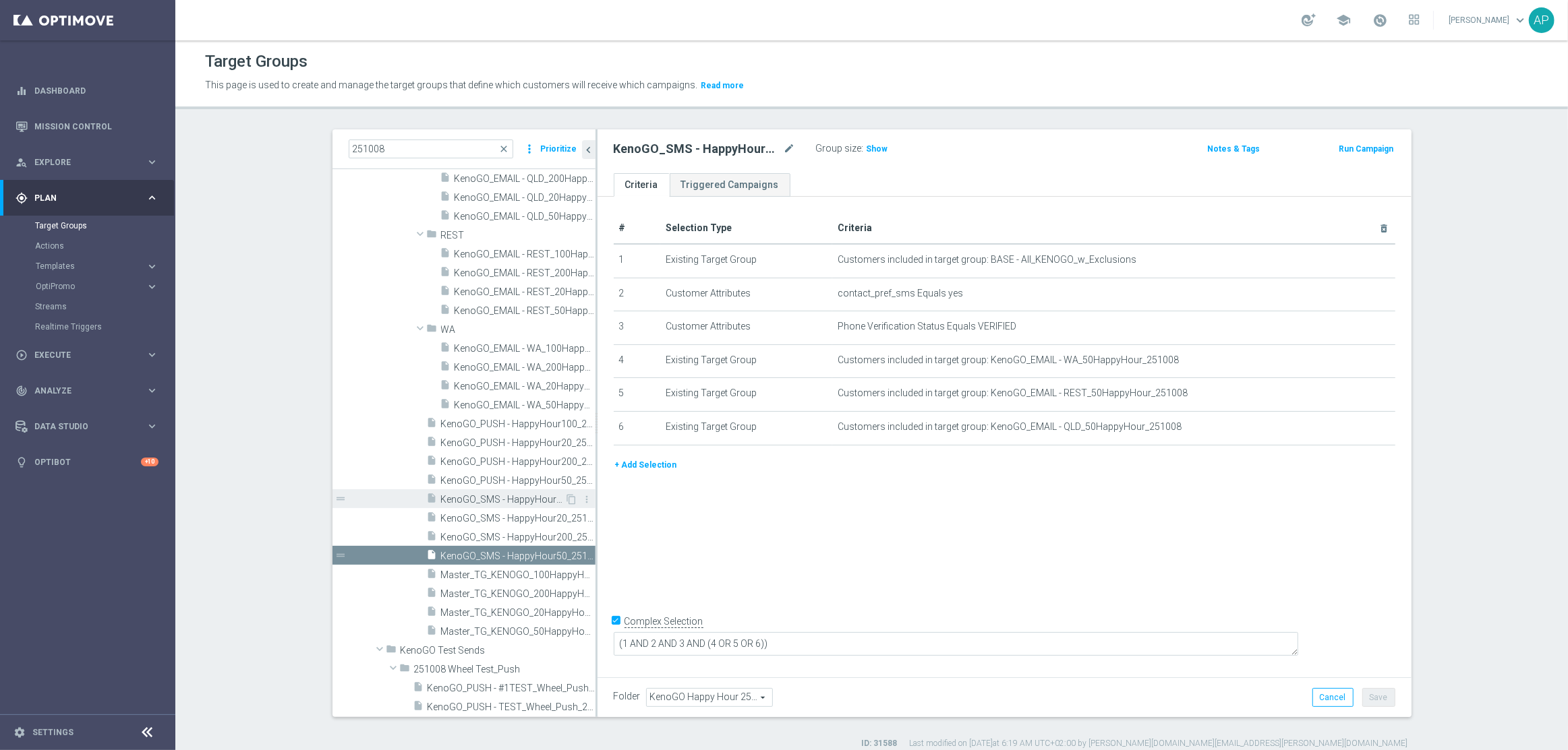
scroll to position [149, 0]
click at [505, 572] on span "Master_TG_KENOGO_100HappyHour_251008" at bounding box center [503, 573] width 124 height 11
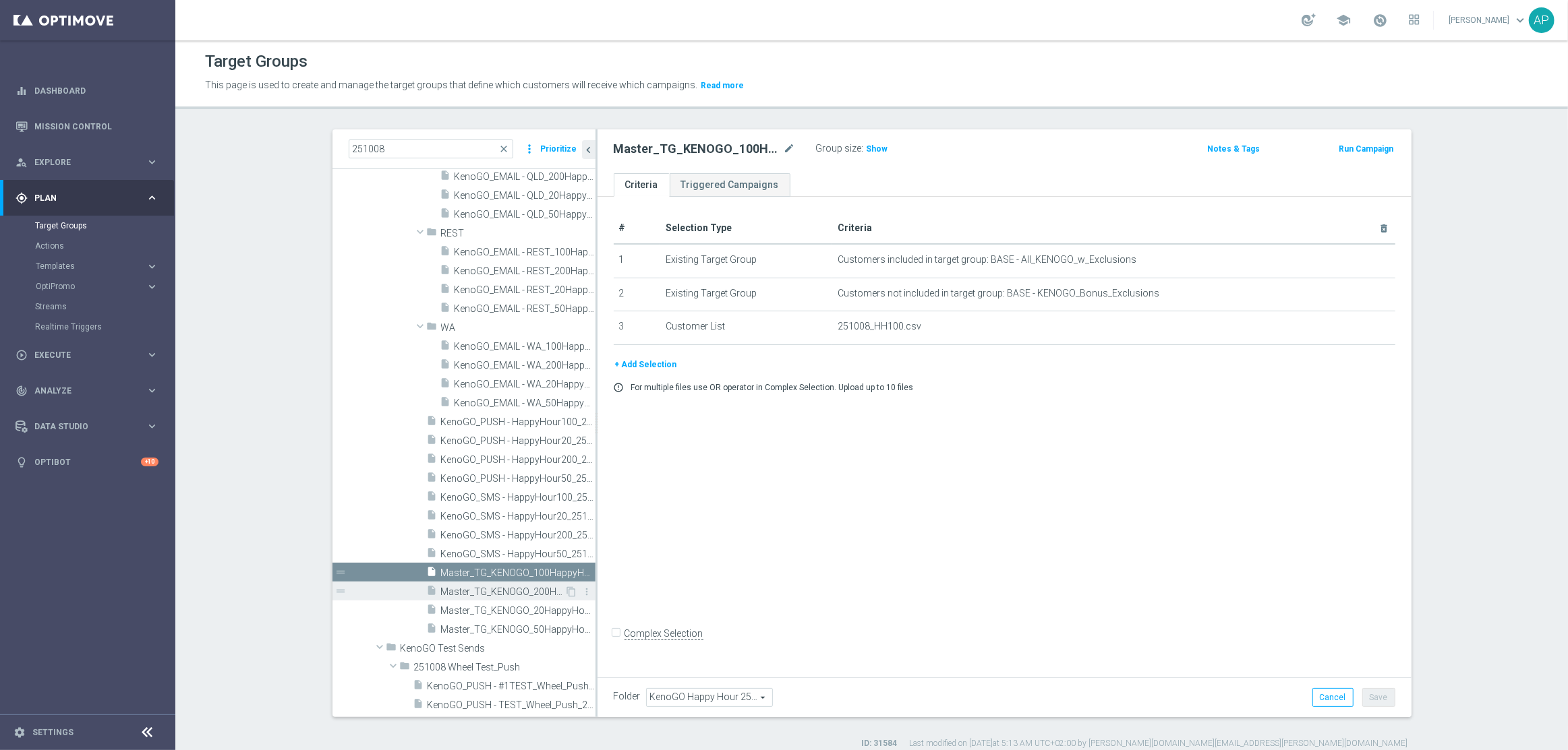
click at [505, 593] on span "Master_TG_KENOGO_200HappyHour_251008" at bounding box center [503, 592] width 124 height 11
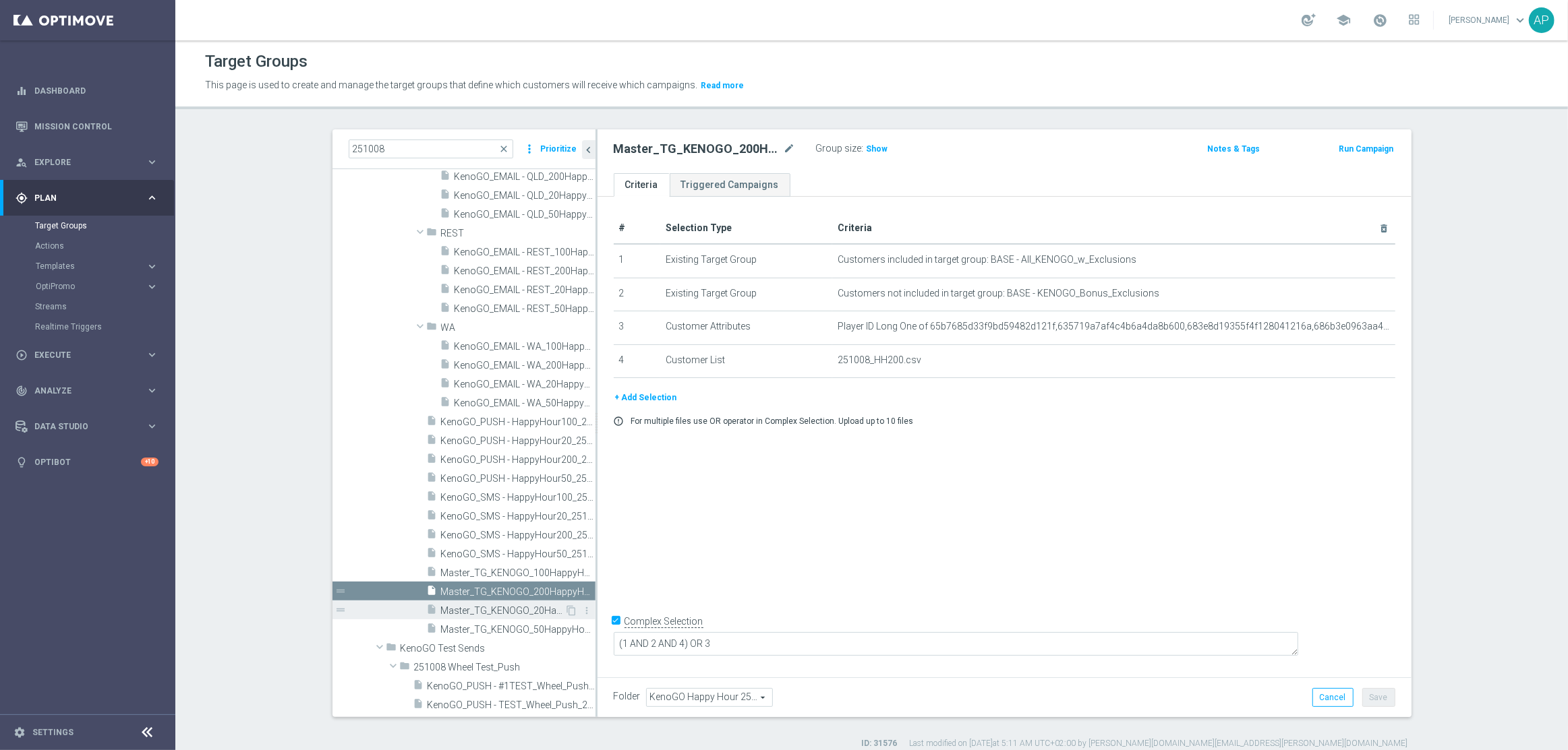
click at [499, 610] on span "Master_TG_KENOGO_20HappyHour_251008" at bounding box center [503, 611] width 124 height 11
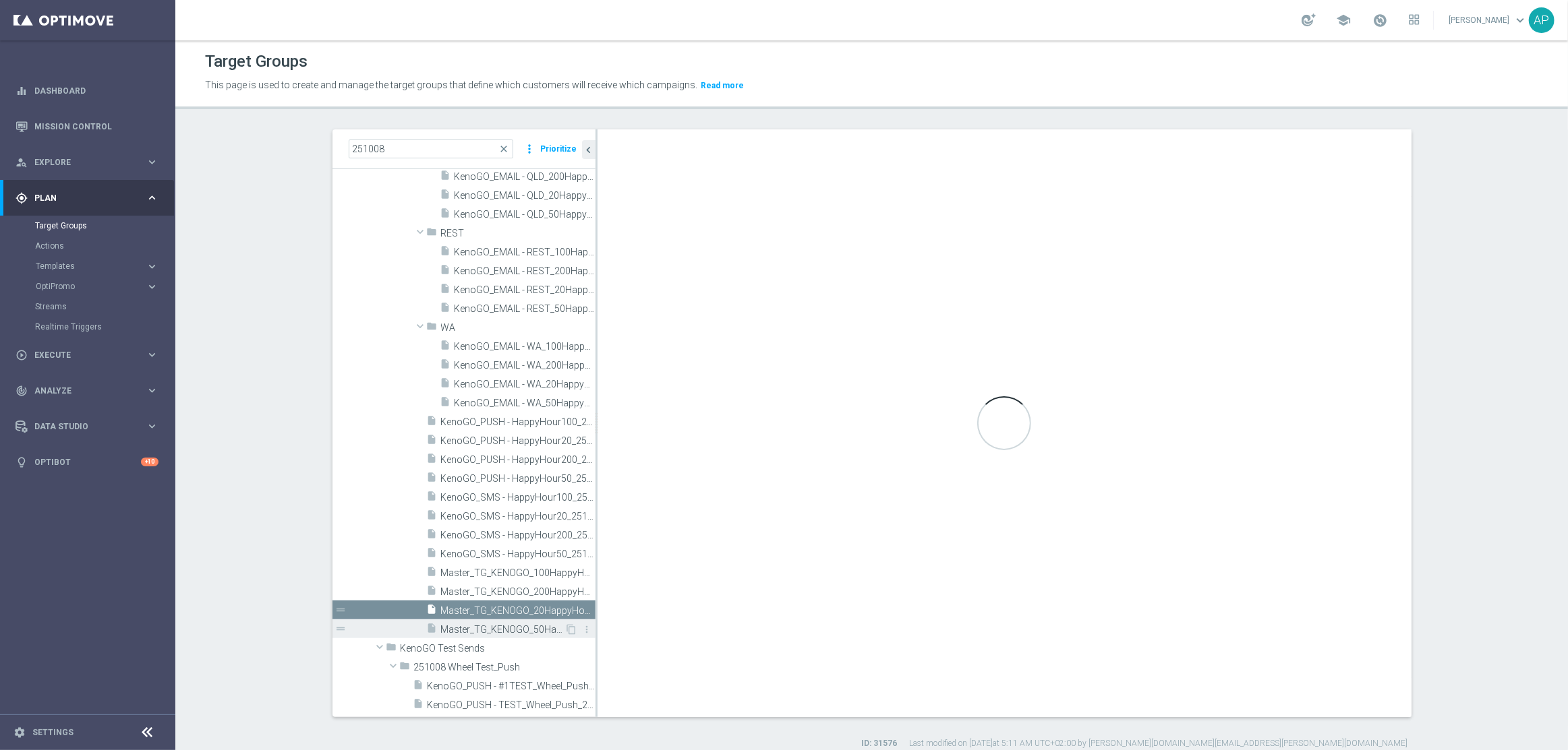
checkbox input "false"
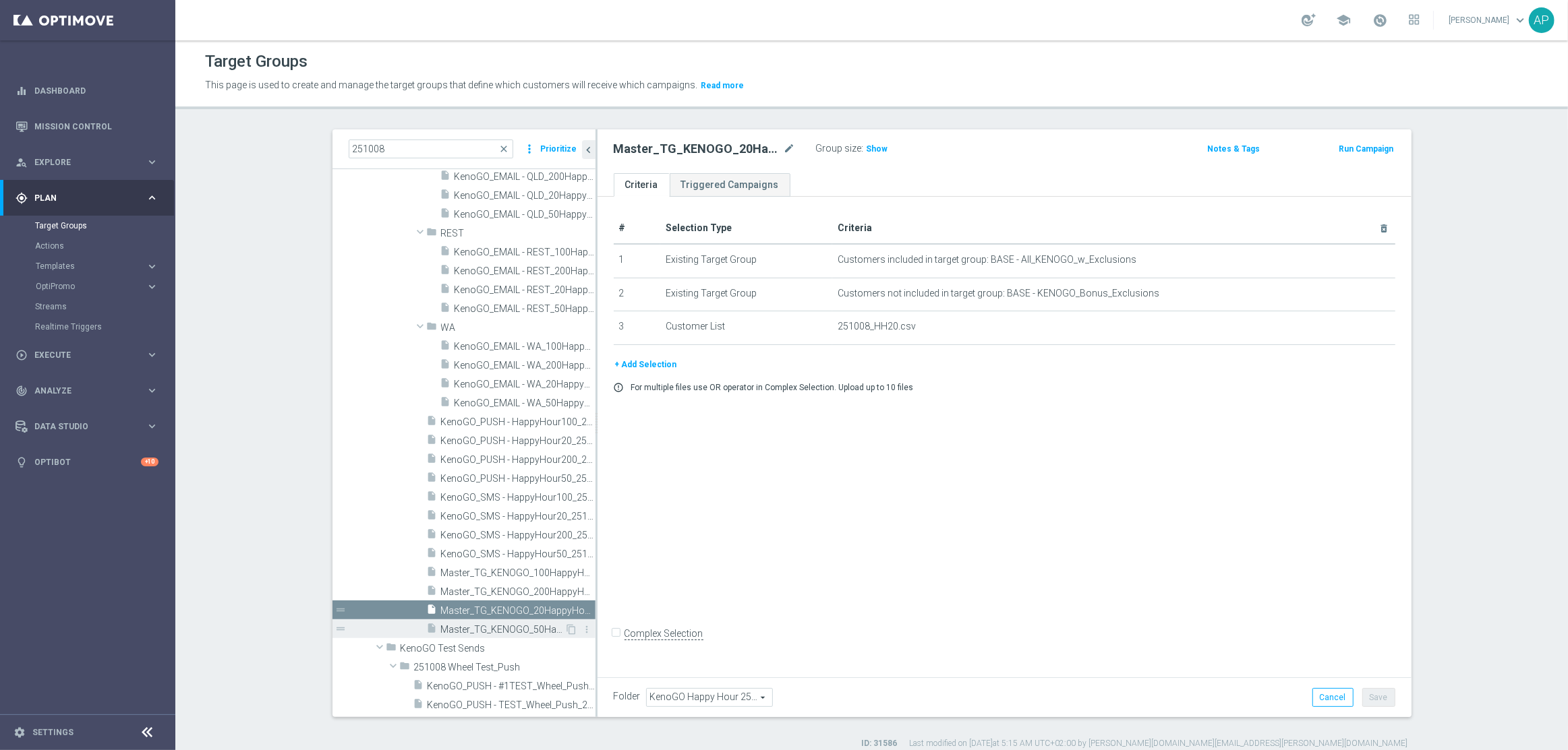
click at [492, 622] on div "insert_drive_file Master_TG_KENOGO_50HappyHour_251008" at bounding box center [495, 629] width 138 height 18
